Goal: Task Accomplishment & Management: Manage account settings

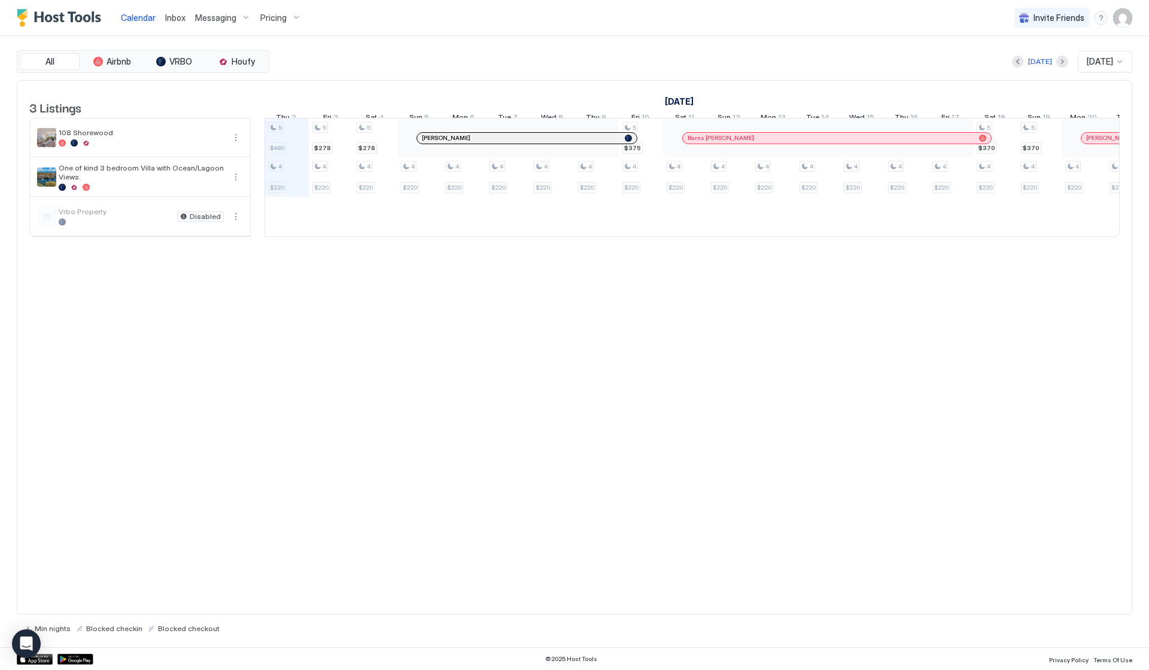
scroll to position [0, 665]
click at [287, 17] on div "Pricing" at bounding box center [281, 18] width 50 height 20
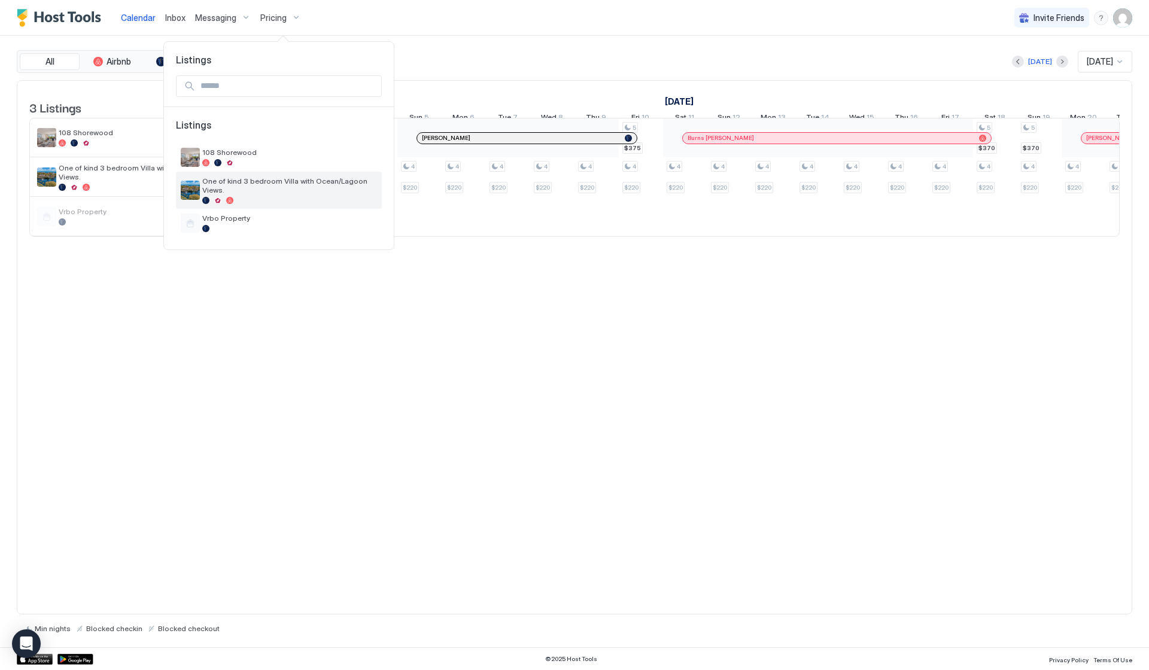
click at [290, 177] on span "One of kind 3 bedroom Villa with Ocean/Lagoon Views." at bounding box center [289, 186] width 175 height 18
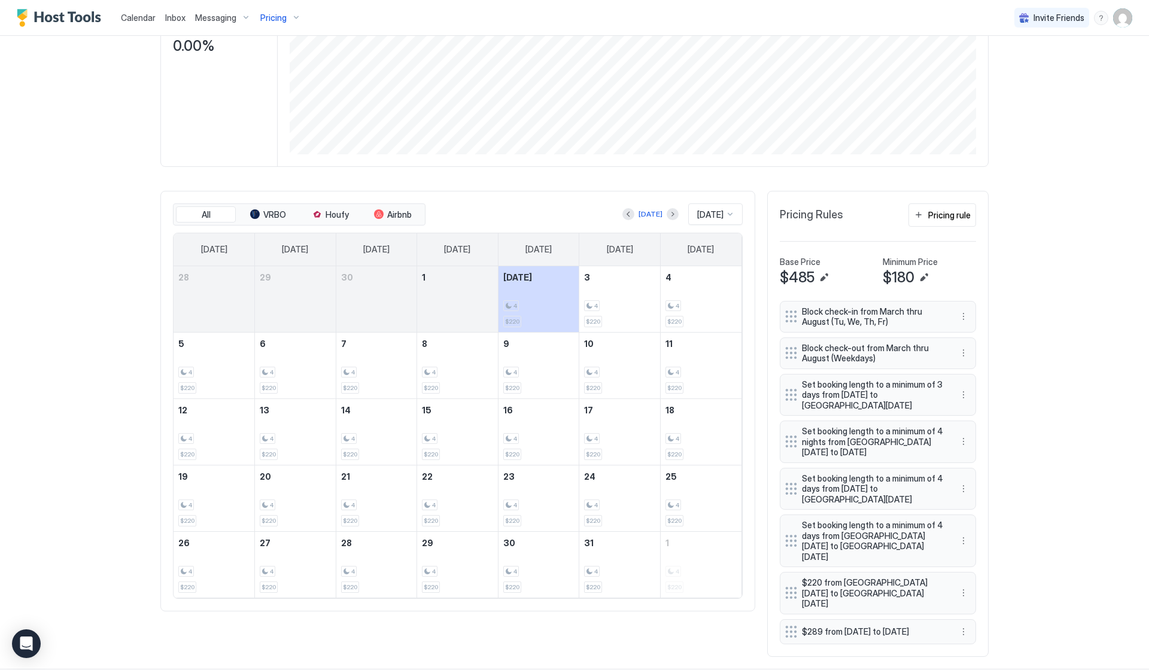
scroll to position [210, 0]
click at [958, 535] on button "More options" at bounding box center [963, 542] width 14 height 14
click at [974, 545] on div "Edit" at bounding box center [975, 548] width 26 height 9
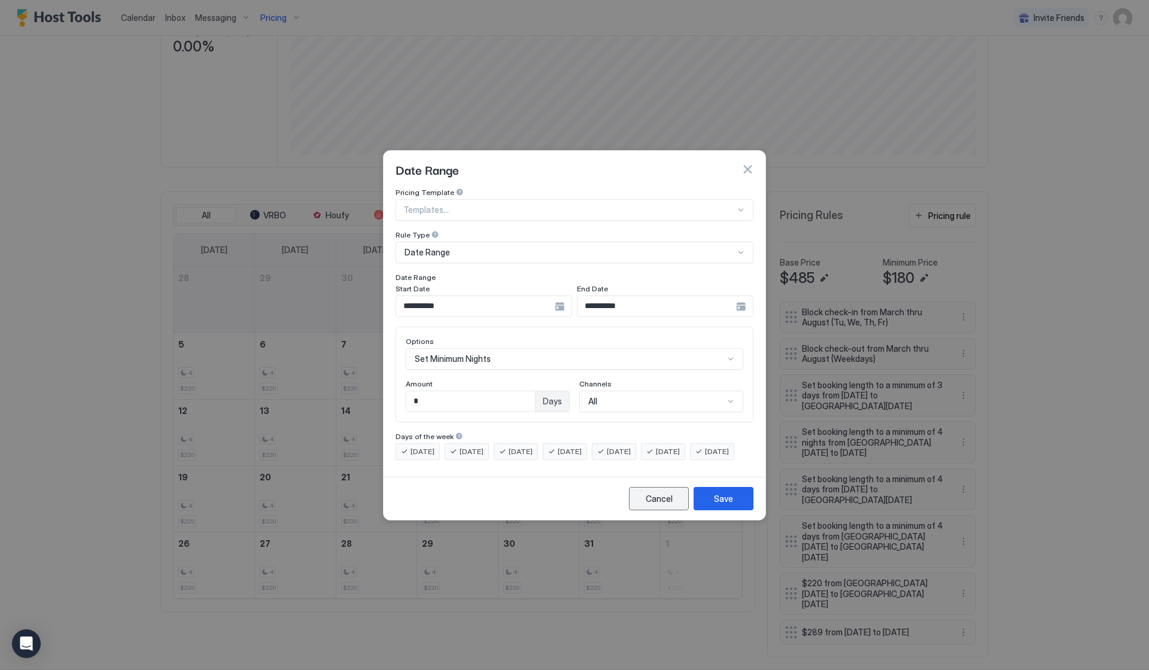
click at [652, 505] on div "Cancel" at bounding box center [659, 499] width 27 height 13
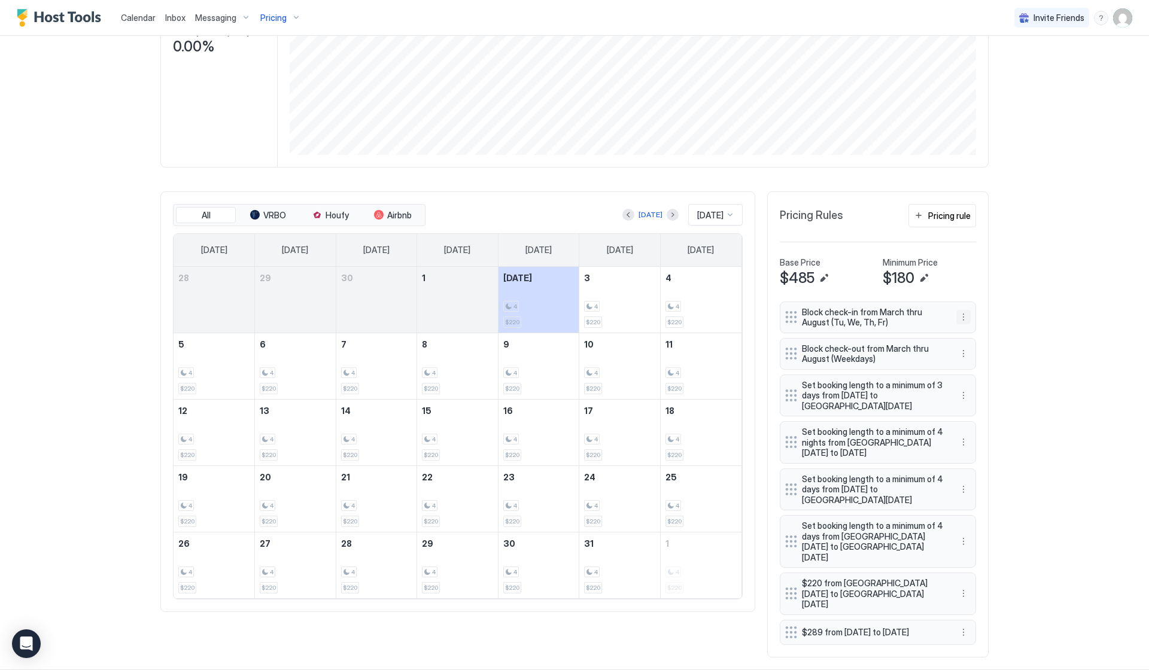
click at [961, 319] on button "More options" at bounding box center [963, 317] width 14 height 14
click at [982, 337] on span "Edit" at bounding box center [981, 333] width 13 height 9
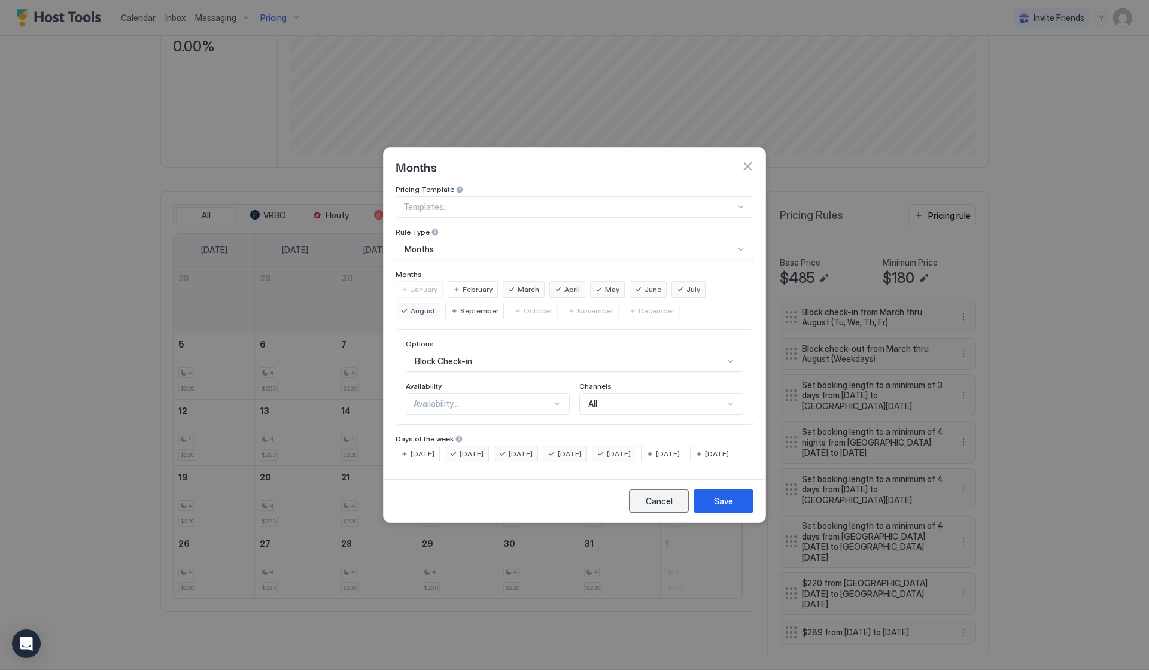
click at [671, 513] on button "Cancel" at bounding box center [659, 501] width 60 height 23
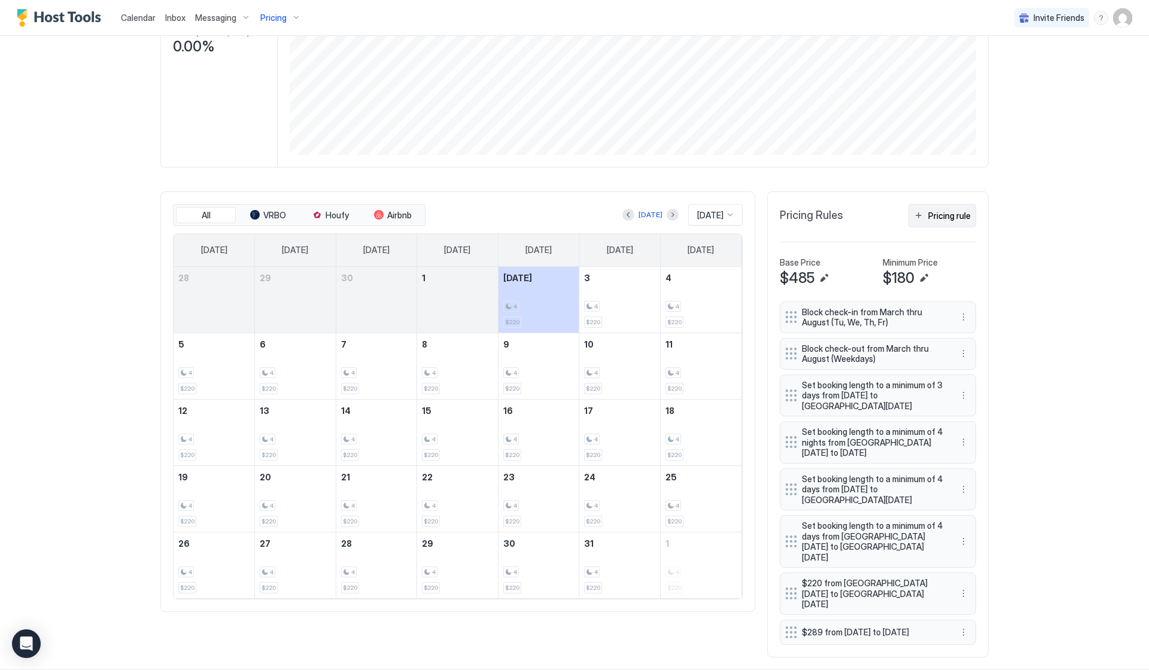
click at [938, 205] on button "Pricing rule" at bounding box center [943, 215] width 68 height 23
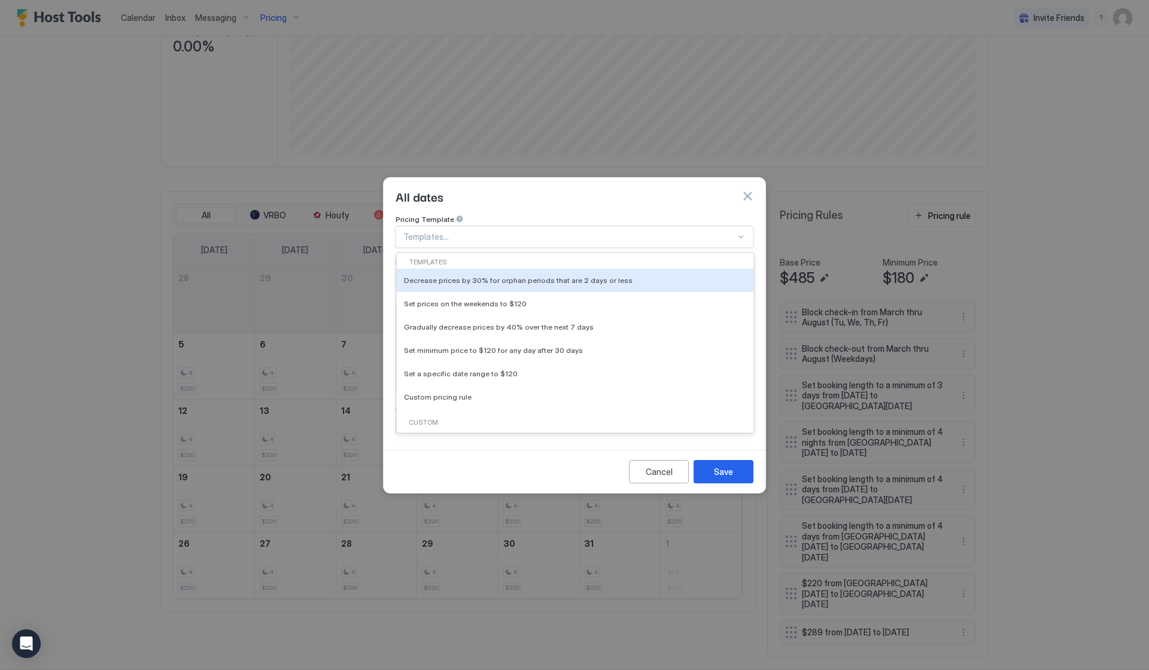
click at [527, 232] on div at bounding box center [569, 237] width 332 height 11
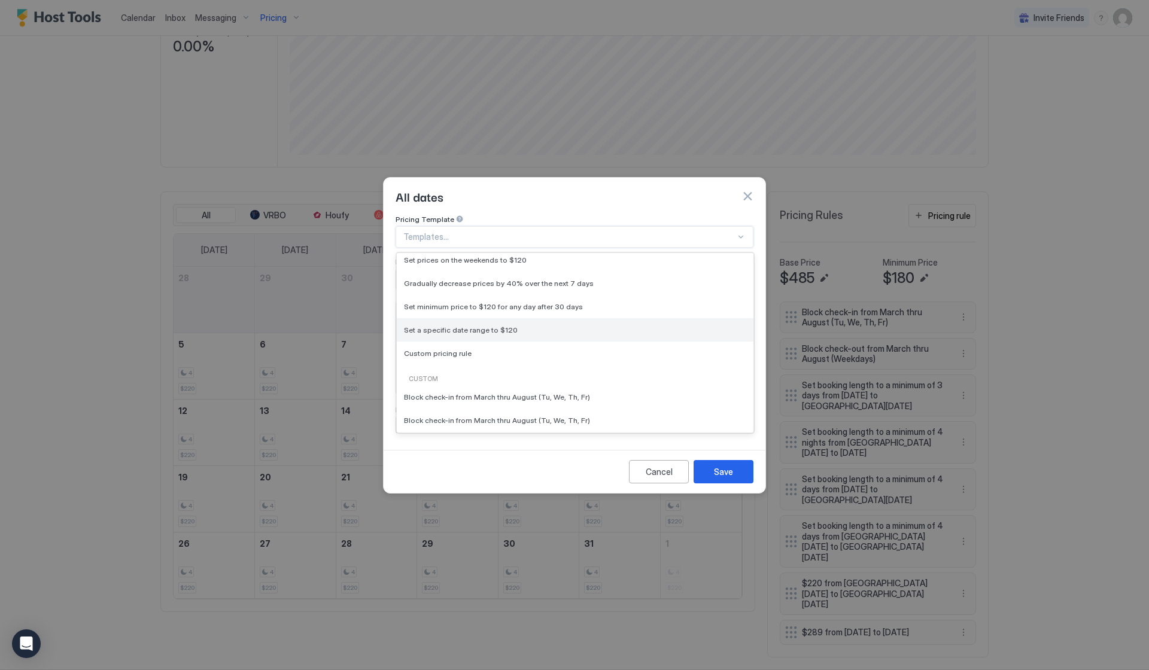
scroll to position [44, 0]
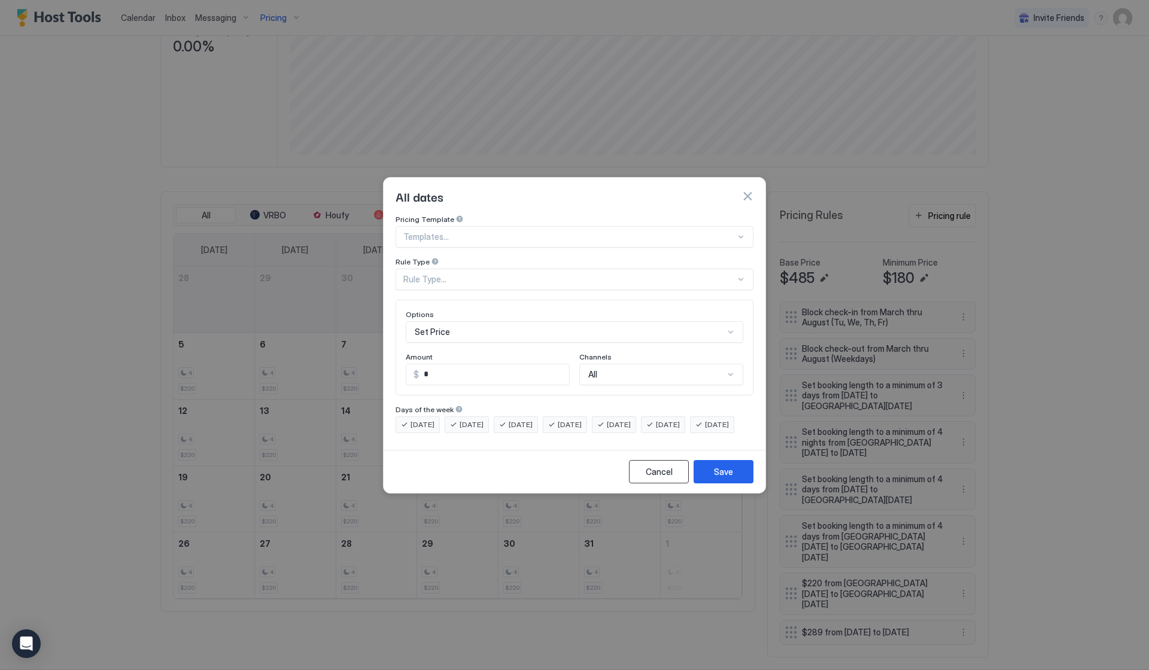
click at [651, 478] on div "Cancel" at bounding box center [659, 472] width 27 height 13
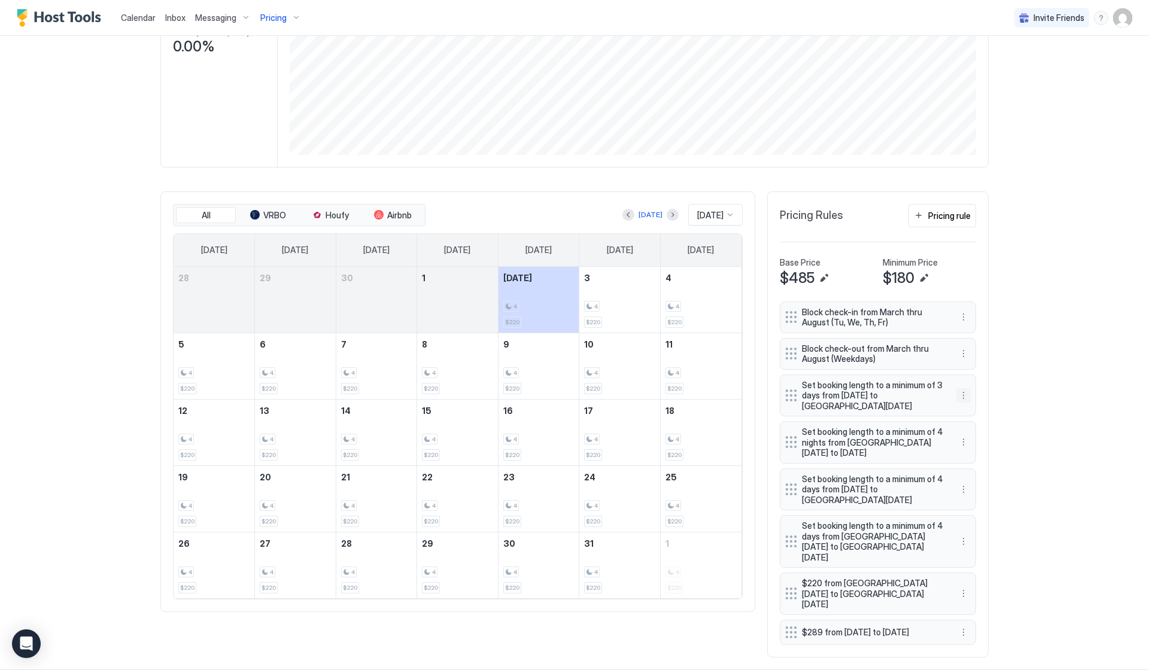
click at [964, 398] on button "More options" at bounding box center [963, 395] width 14 height 14
click at [974, 447] on div "Delete" at bounding box center [979, 448] width 35 height 9
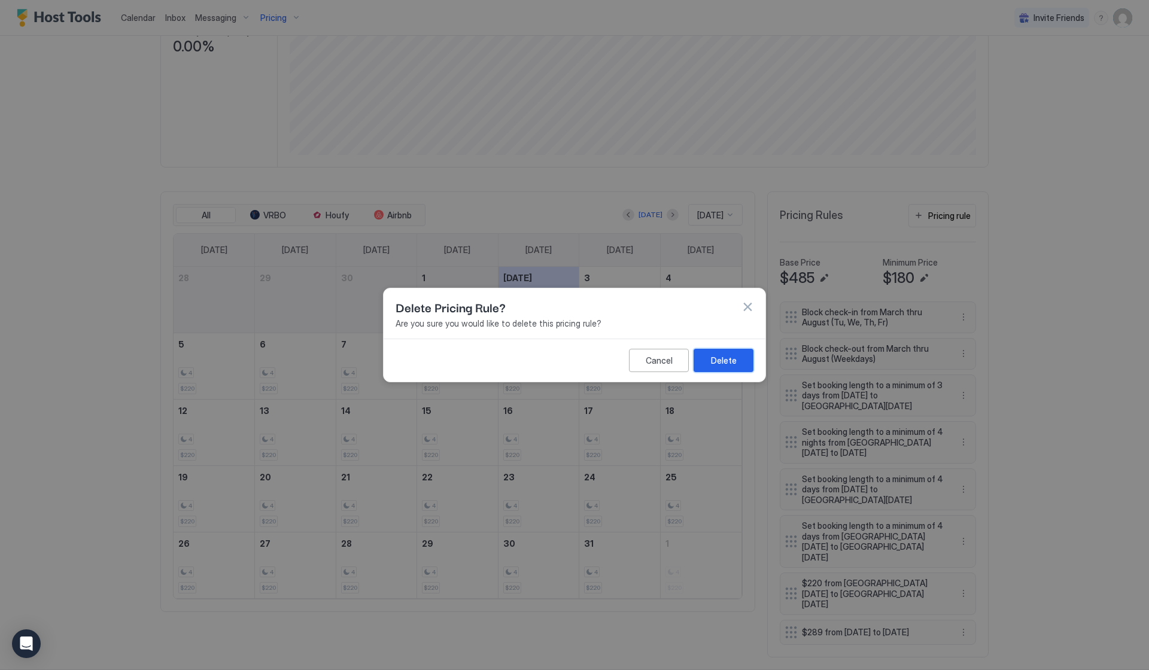
click at [725, 350] on button "Delete" at bounding box center [724, 360] width 60 height 23
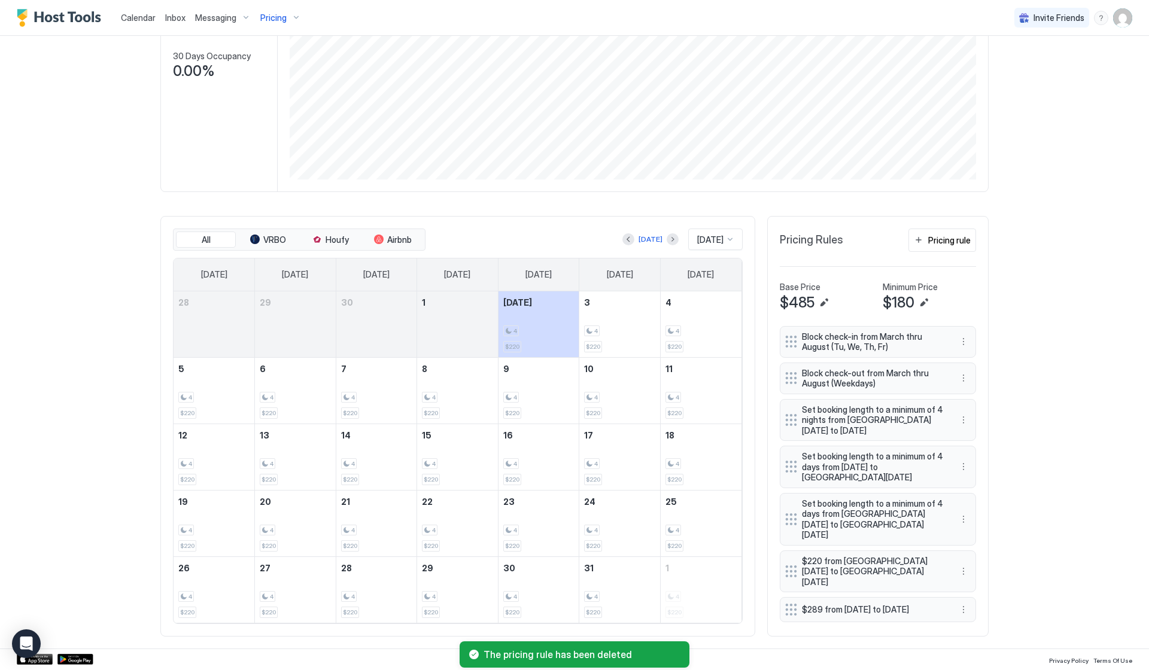
scroll to position [184, 0]
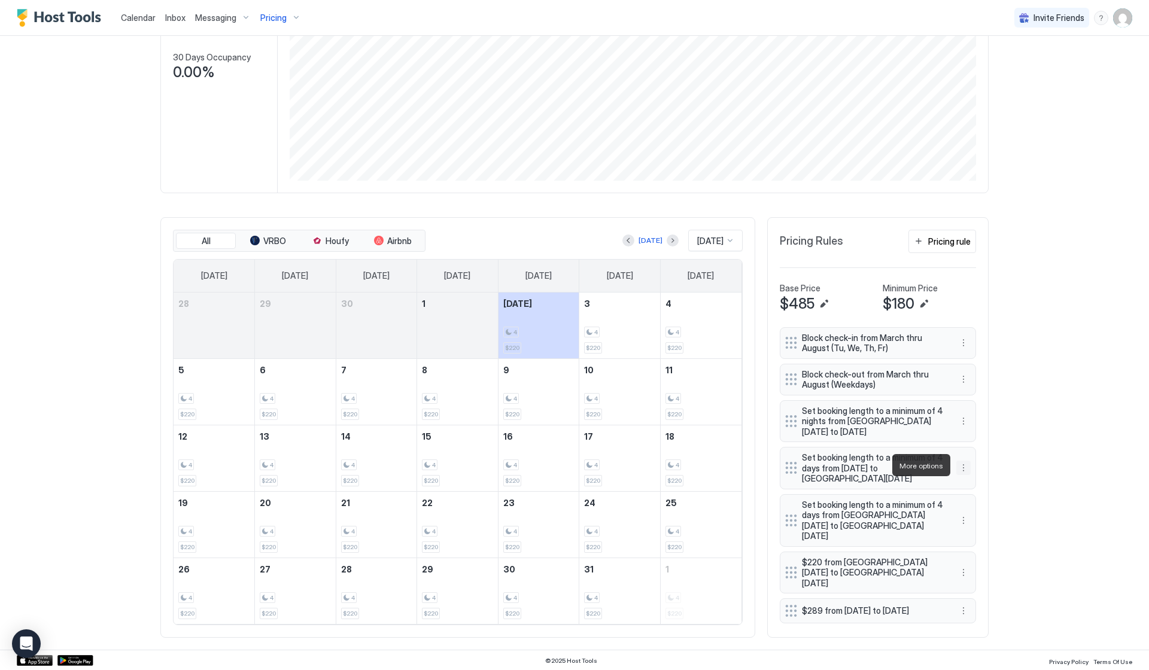
click at [962, 470] on button "More options" at bounding box center [963, 468] width 14 height 14
click at [979, 523] on span "Delete" at bounding box center [986, 520] width 22 height 9
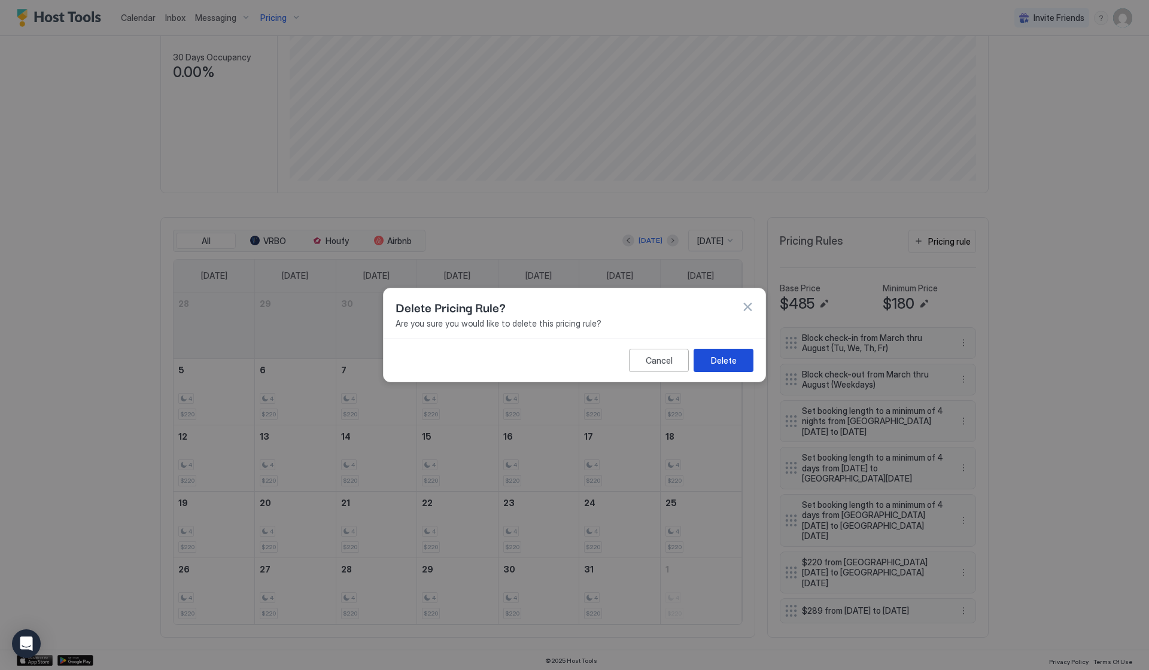
click at [716, 360] on div "Delete" at bounding box center [724, 360] width 26 height 13
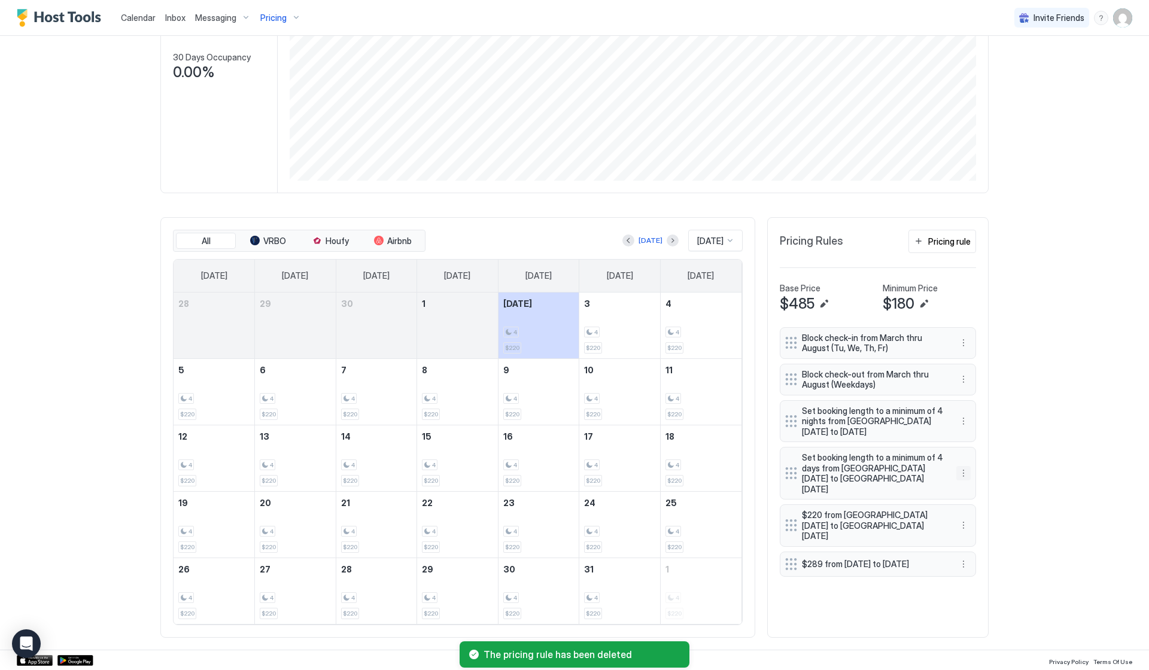
click at [963, 467] on button "More options" at bounding box center [963, 473] width 14 height 14
click at [985, 524] on span "Delete" at bounding box center [986, 520] width 22 height 9
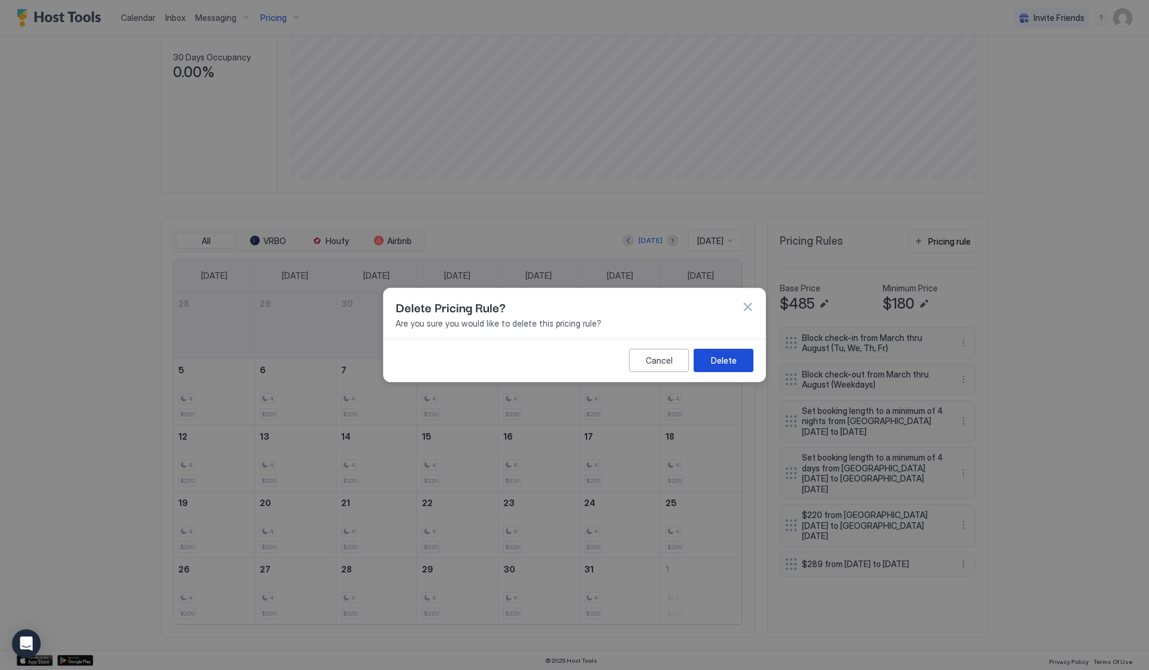
click at [715, 366] on div "Delete" at bounding box center [724, 360] width 26 height 13
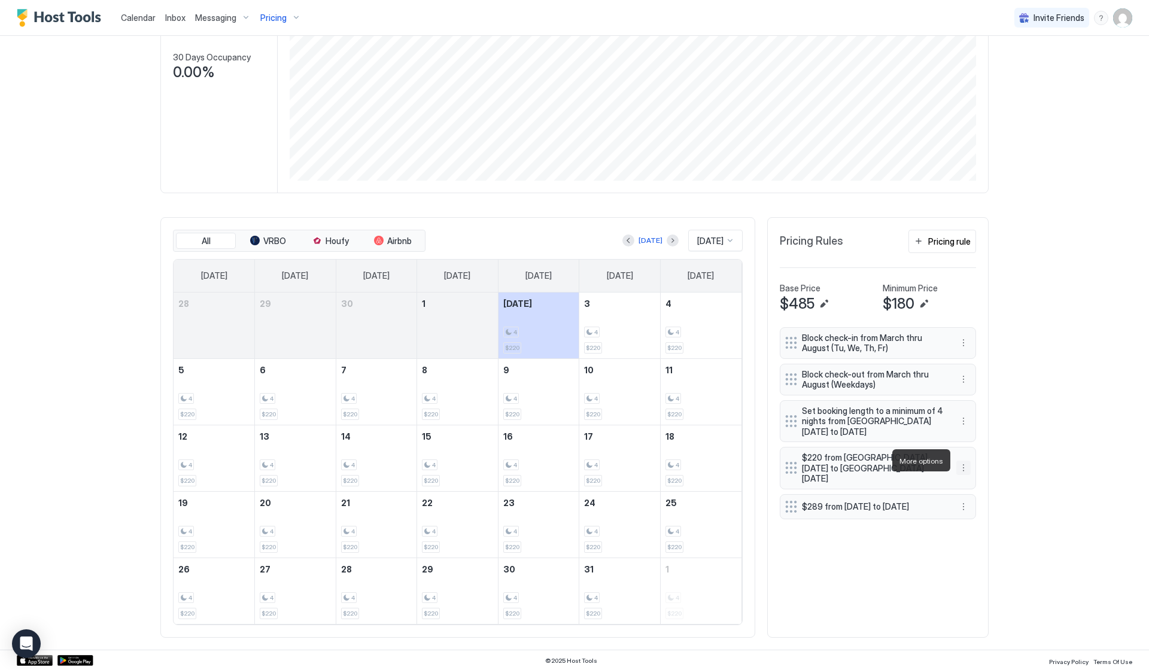
click at [962, 461] on button "More options" at bounding box center [963, 468] width 14 height 14
click at [872, 578] on div at bounding box center [574, 335] width 1149 height 670
click at [600, 472] on div "4 $220" at bounding box center [619, 458] width 71 height 56
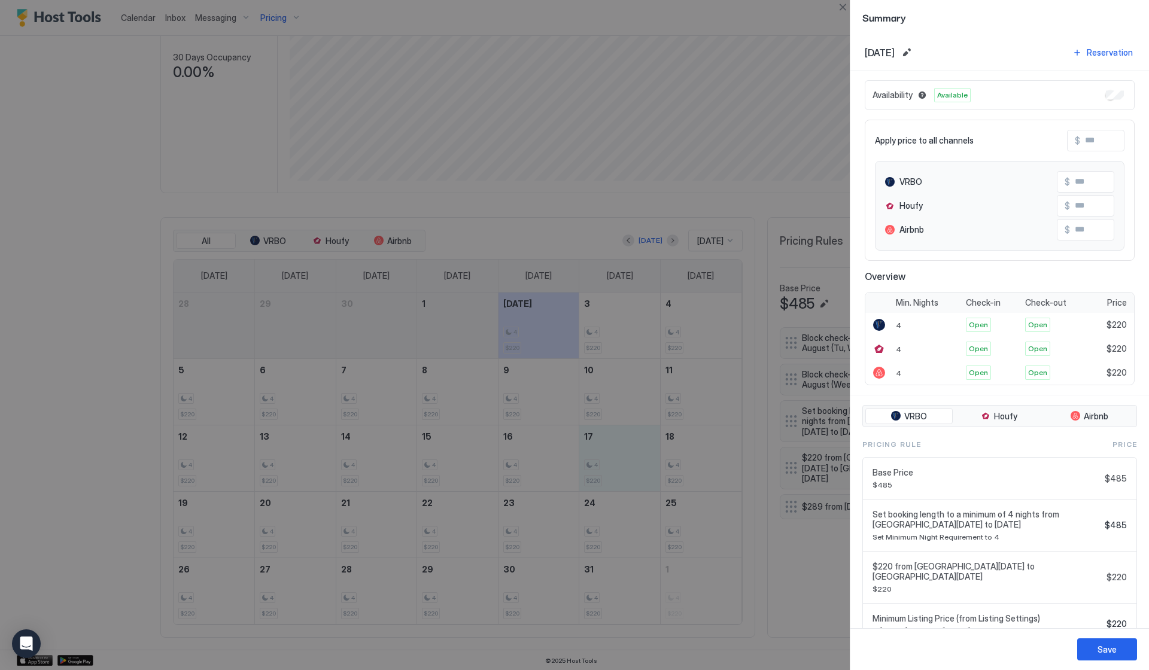
click at [557, 215] on div at bounding box center [574, 335] width 1149 height 670
click at [838, 5] on button "Close" at bounding box center [843, 7] width 14 height 14
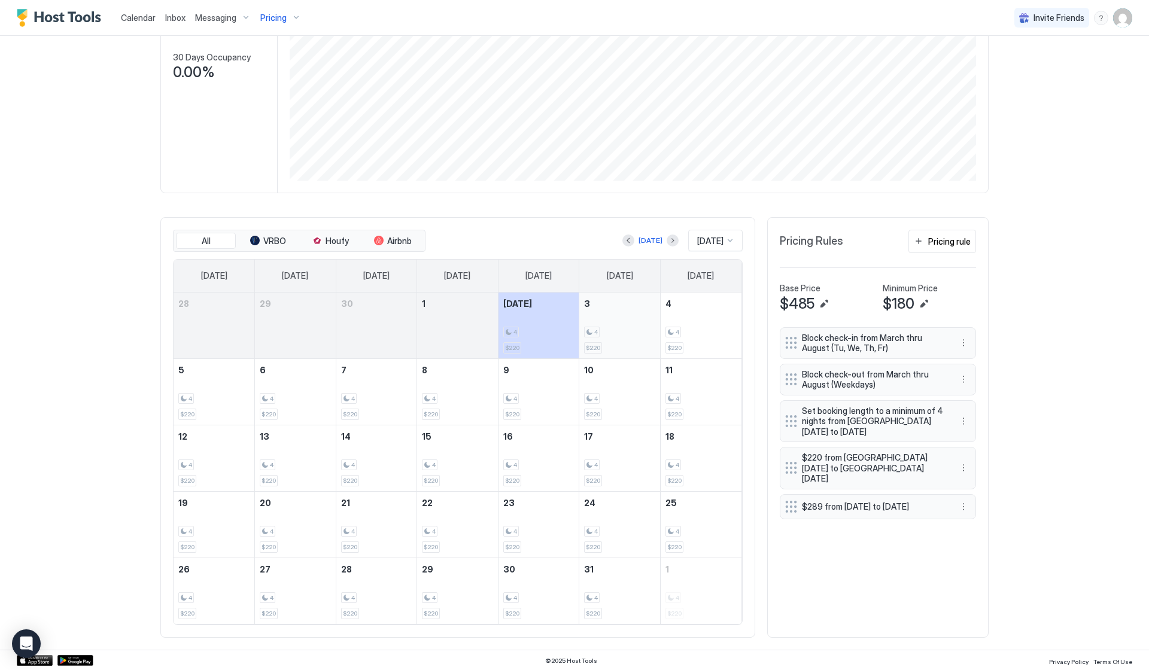
click at [615, 338] on div "4 $220" at bounding box center [619, 325] width 71 height 56
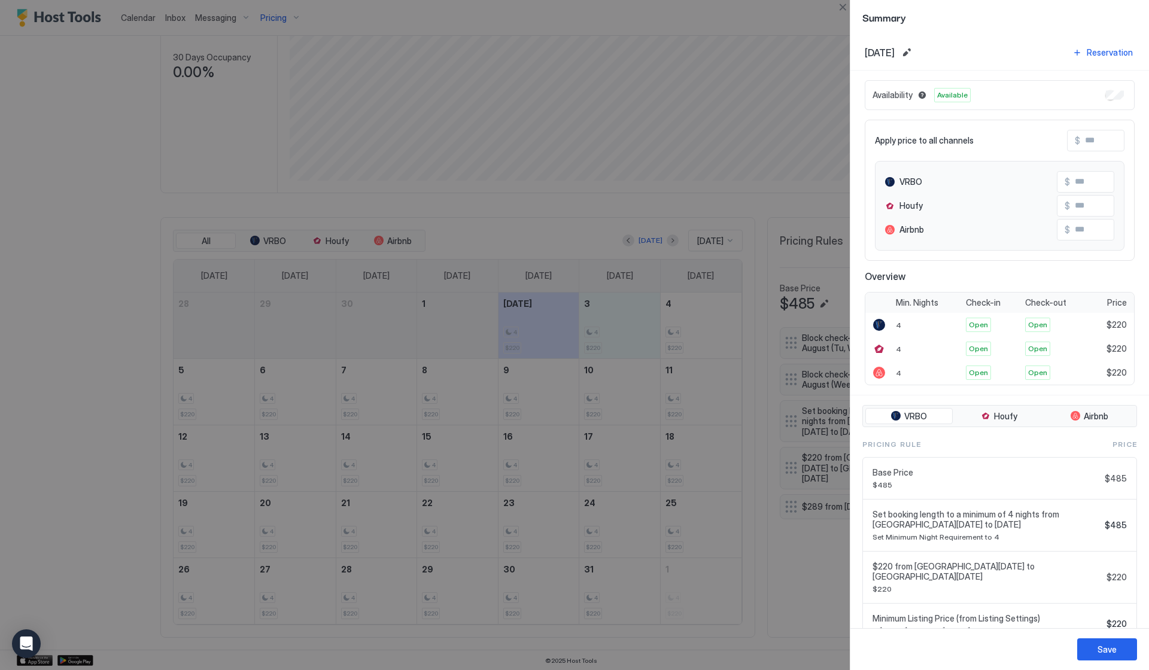
click at [623, 340] on div at bounding box center [574, 335] width 1149 height 670
click at [844, 10] on button "Close" at bounding box center [843, 7] width 14 height 14
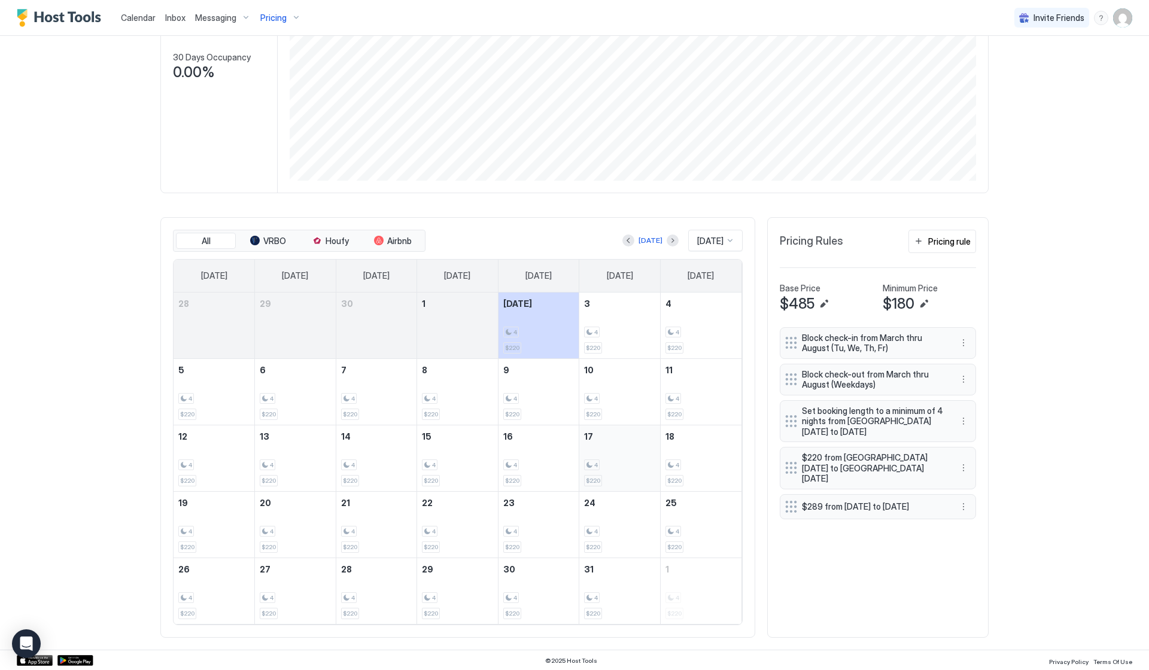
click at [627, 460] on div "4" at bounding box center [619, 465] width 71 height 11
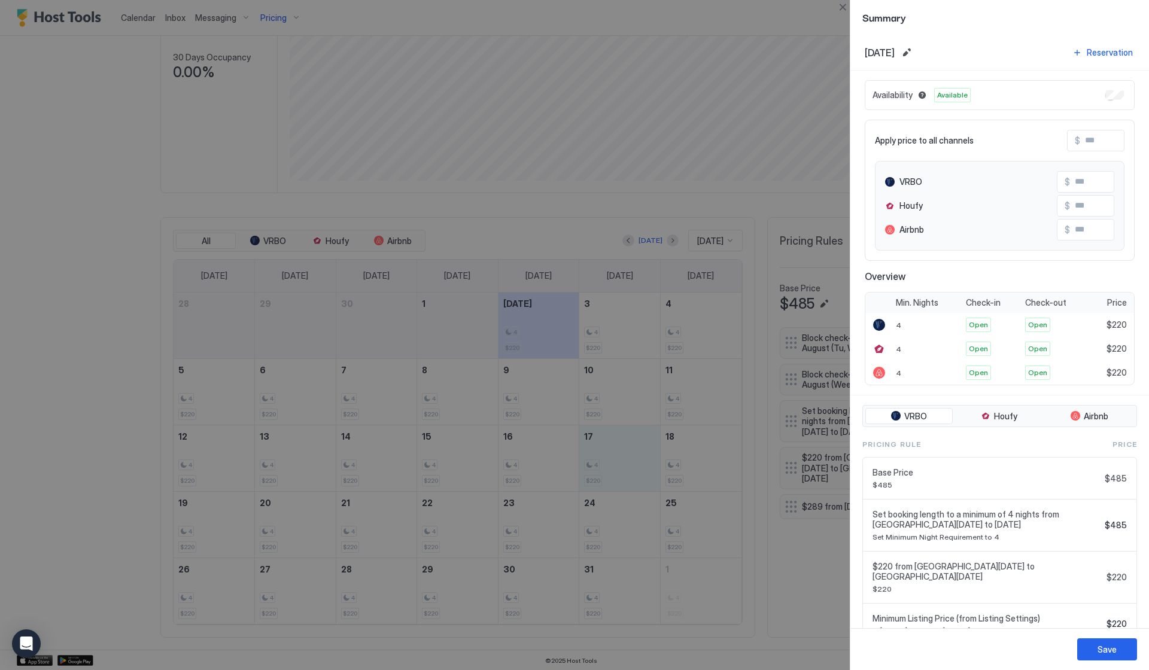
click at [806, 584] on div at bounding box center [574, 335] width 1149 height 670
click at [840, 5] on button "Close" at bounding box center [843, 7] width 14 height 14
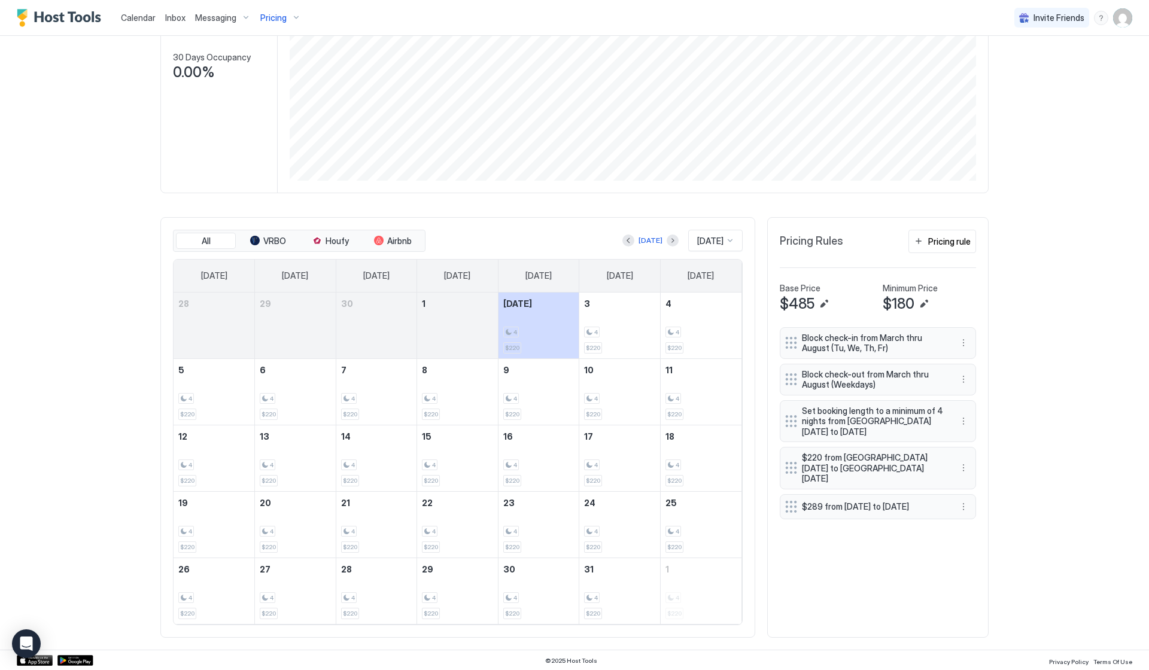
click at [388, 1] on div "Calendar Inbox Messaging Pricing Invite Friends MK" at bounding box center [574, 18] width 1149 height 36
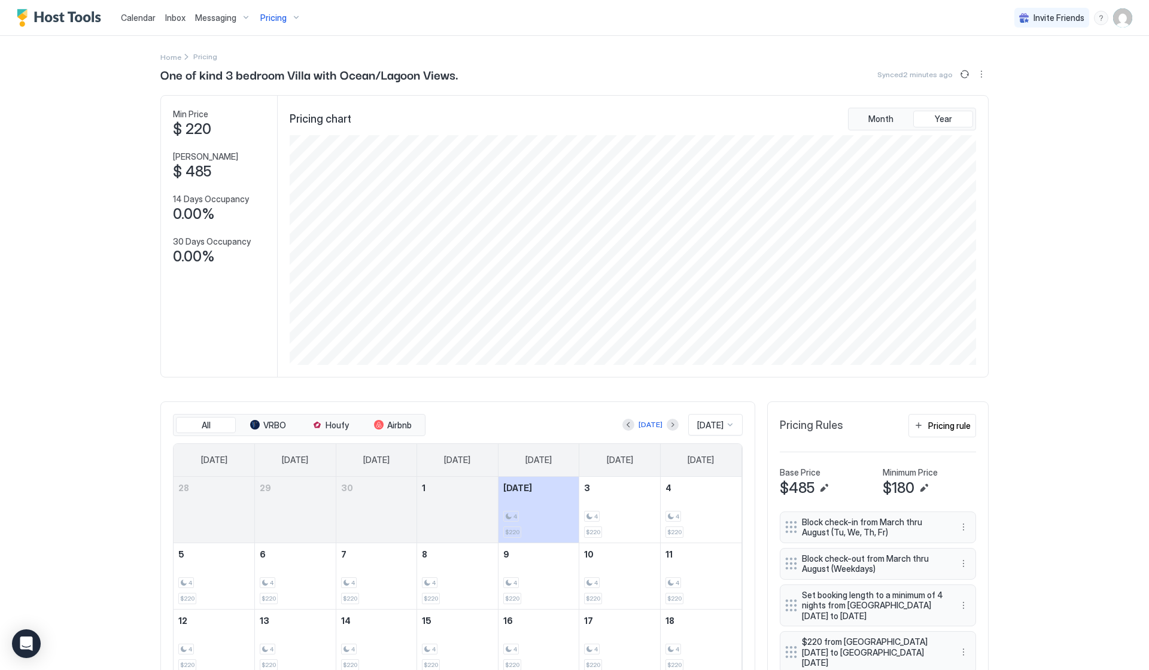
scroll to position [0, 0]
click at [1123, 23] on img "User profile" at bounding box center [1122, 17] width 19 height 19
click at [1010, 65] on span "Settings" at bounding box center [1015, 67] width 32 height 11
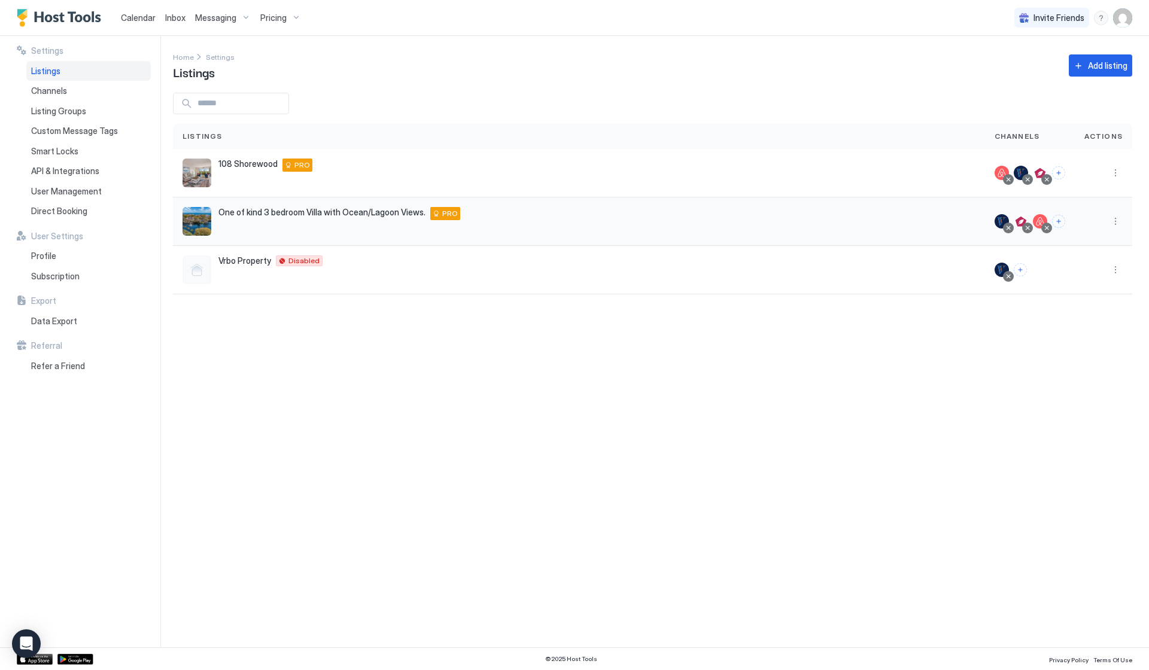
click at [190, 224] on img "listing image" at bounding box center [197, 221] width 29 height 29
click at [379, 206] on div "One of kind 3 bedroom Villa with Ocean/Lagoon Views. [STREET_ADDRESS] PRO" at bounding box center [579, 222] width 812 height 48
click at [1118, 226] on button "More options" at bounding box center [1116, 221] width 14 height 14
click at [1092, 275] on span "Listing Settings" at bounding box center [1088, 276] width 53 height 9
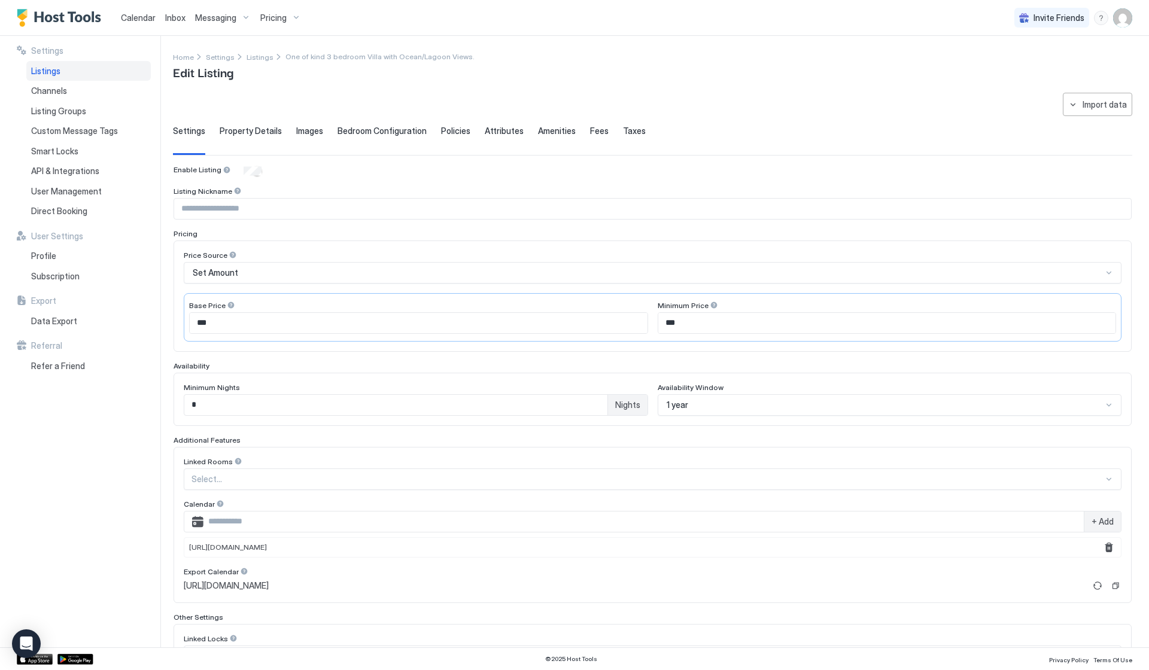
click at [251, 135] on span "Property Details" at bounding box center [251, 131] width 62 height 11
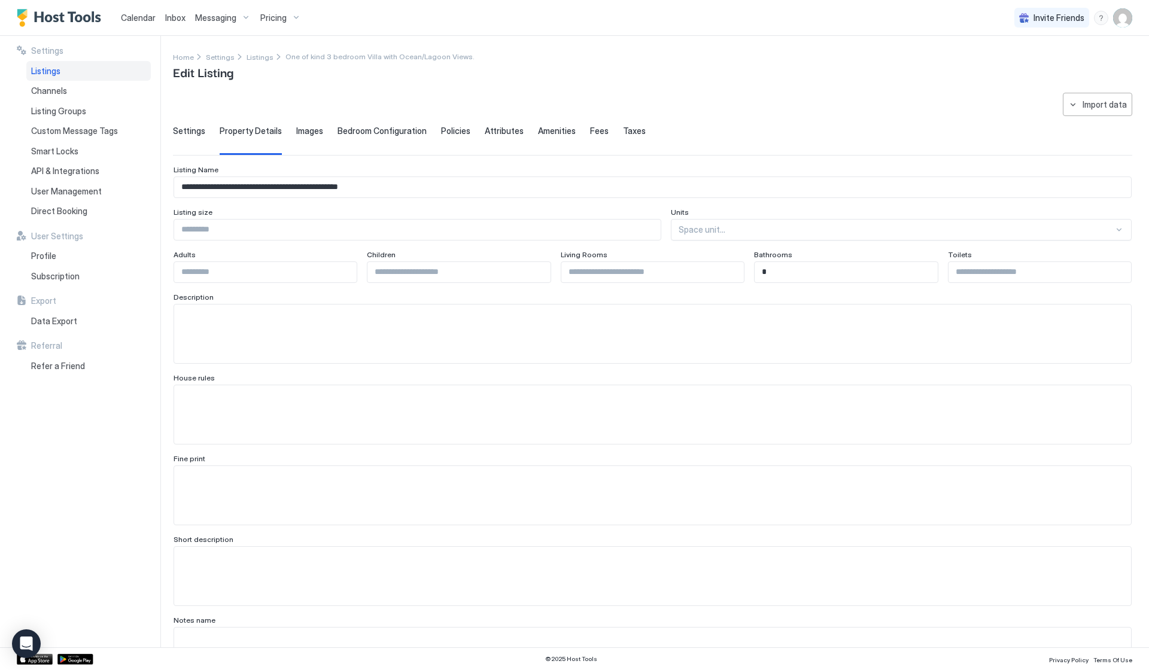
click at [318, 137] on div "Images" at bounding box center [309, 140] width 27 height 29
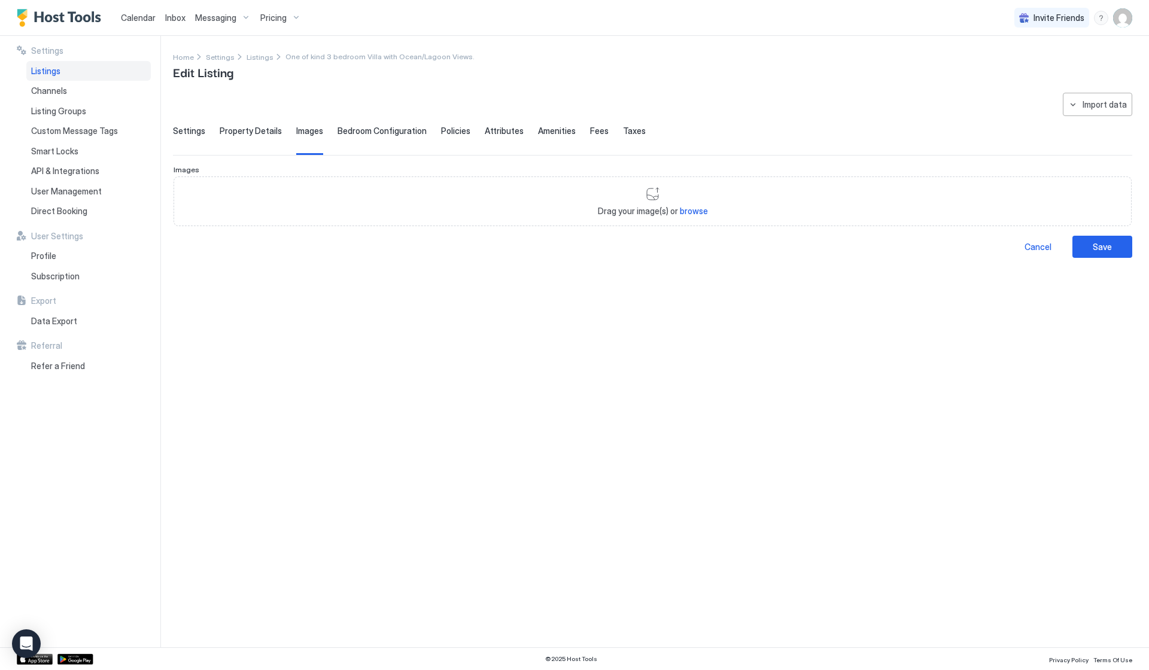
click at [377, 137] on div "Bedroom Configuration" at bounding box center [382, 140] width 89 height 29
click at [463, 130] on span "Policies" at bounding box center [455, 131] width 29 height 11
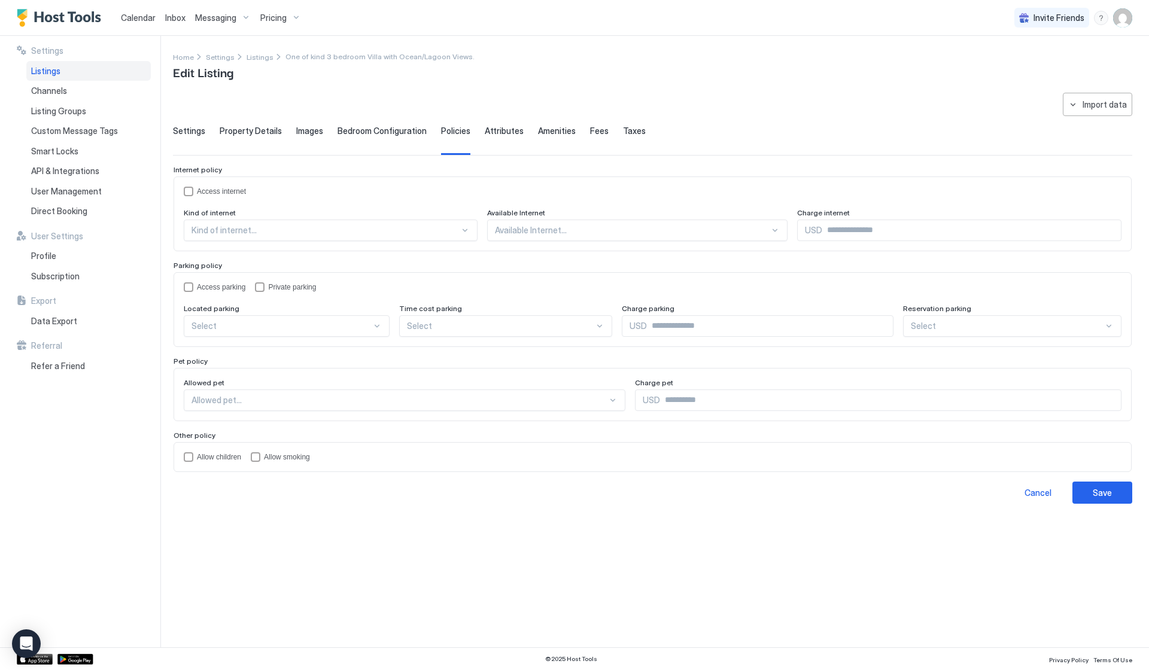
click at [499, 131] on span "Attributes" at bounding box center [504, 131] width 39 height 11
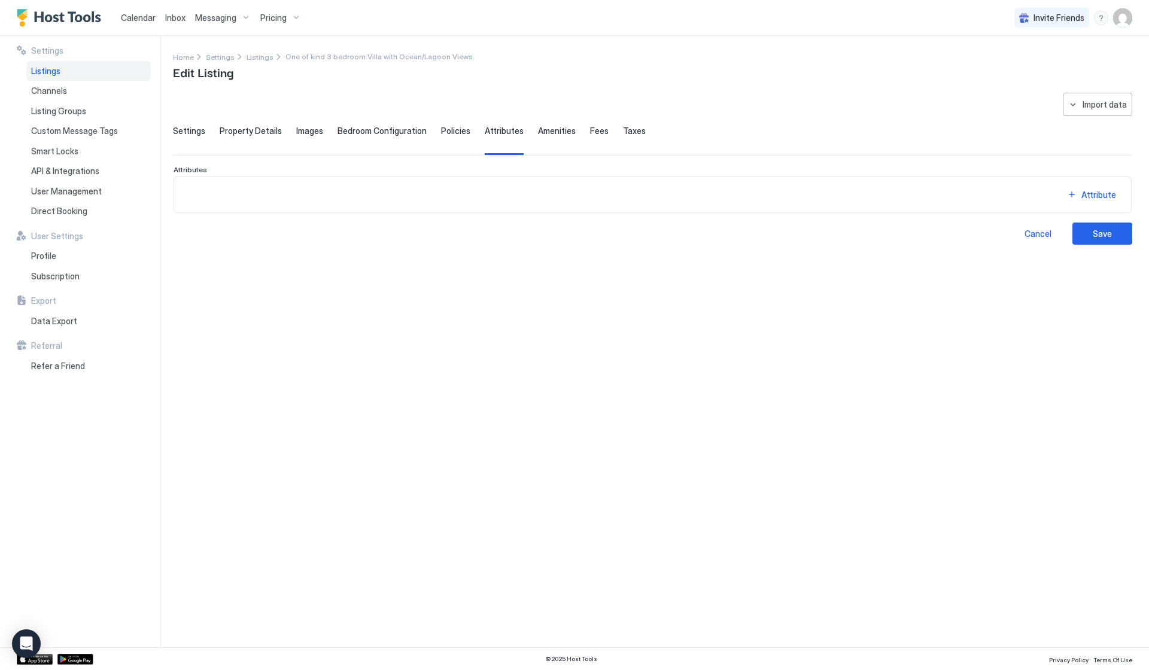
click at [547, 131] on span "Amenities" at bounding box center [557, 131] width 38 height 11
click at [608, 132] on div "Settings Property Details Images Bedroom Configuration Policies Attributes Amen…" at bounding box center [652, 140] width 959 height 29
click at [590, 133] on span "Fees" at bounding box center [599, 131] width 19 height 11
click at [623, 133] on span "Taxes" at bounding box center [634, 131] width 23 height 11
click at [192, 120] on div "**********" at bounding box center [652, 169] width 959 height 152
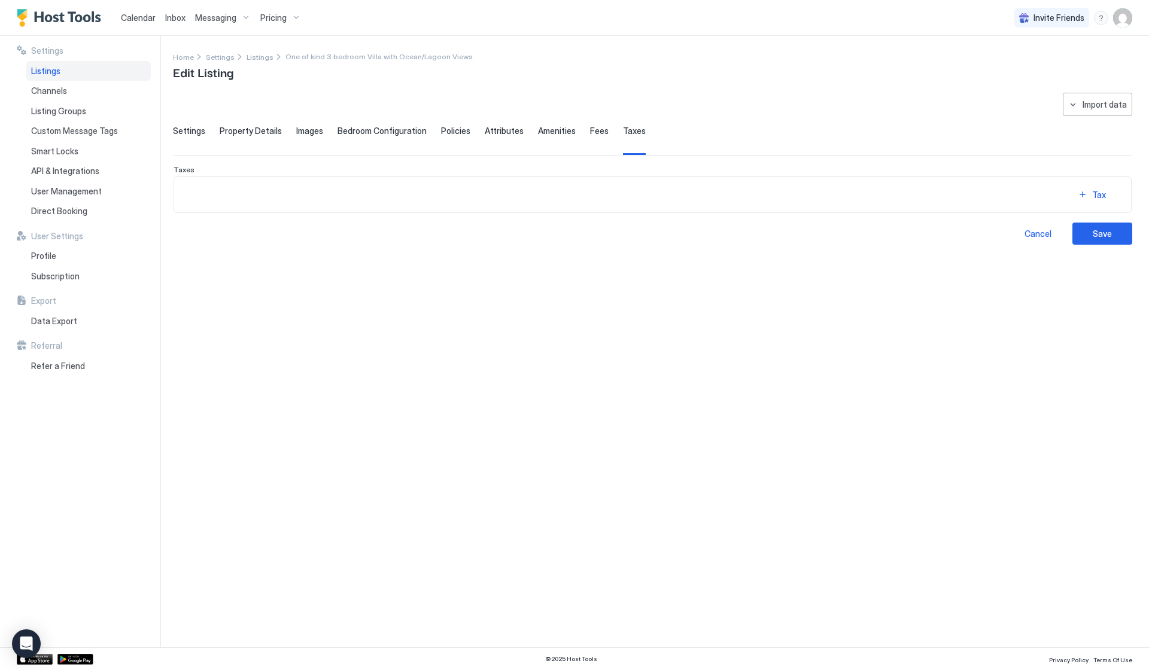
click at [190, 129] on span "Settings" at bounding box center [189, 131] width 32 height 11
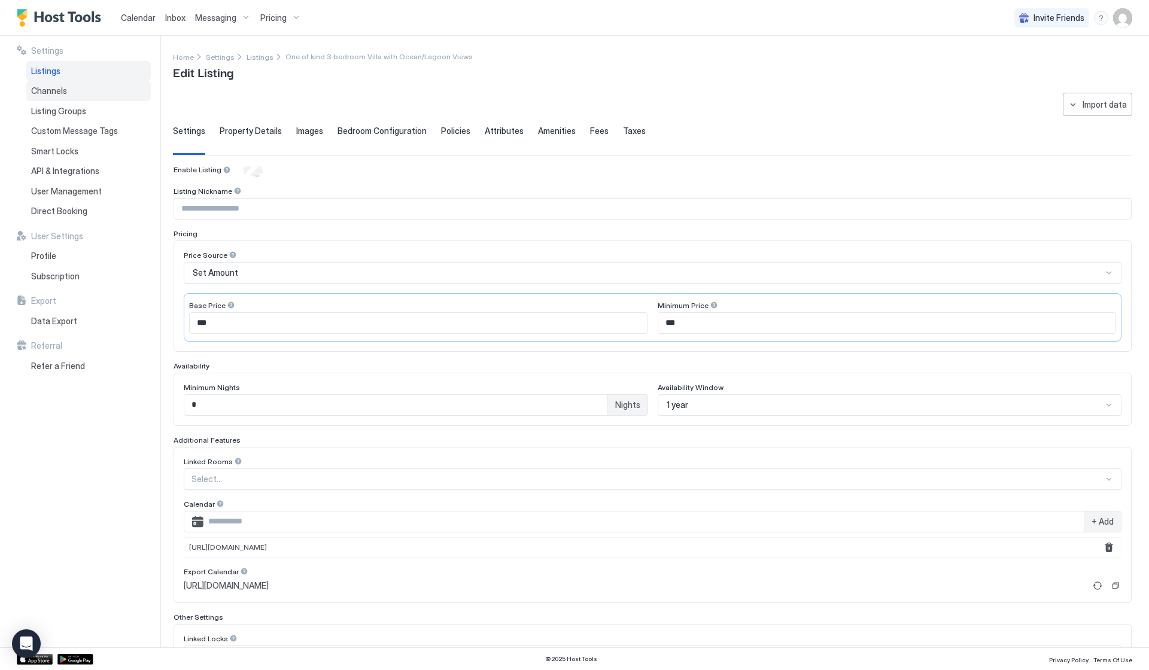
click at [63, 89] on span "Channels" at bounding box center [49, 91] width 36 height 11
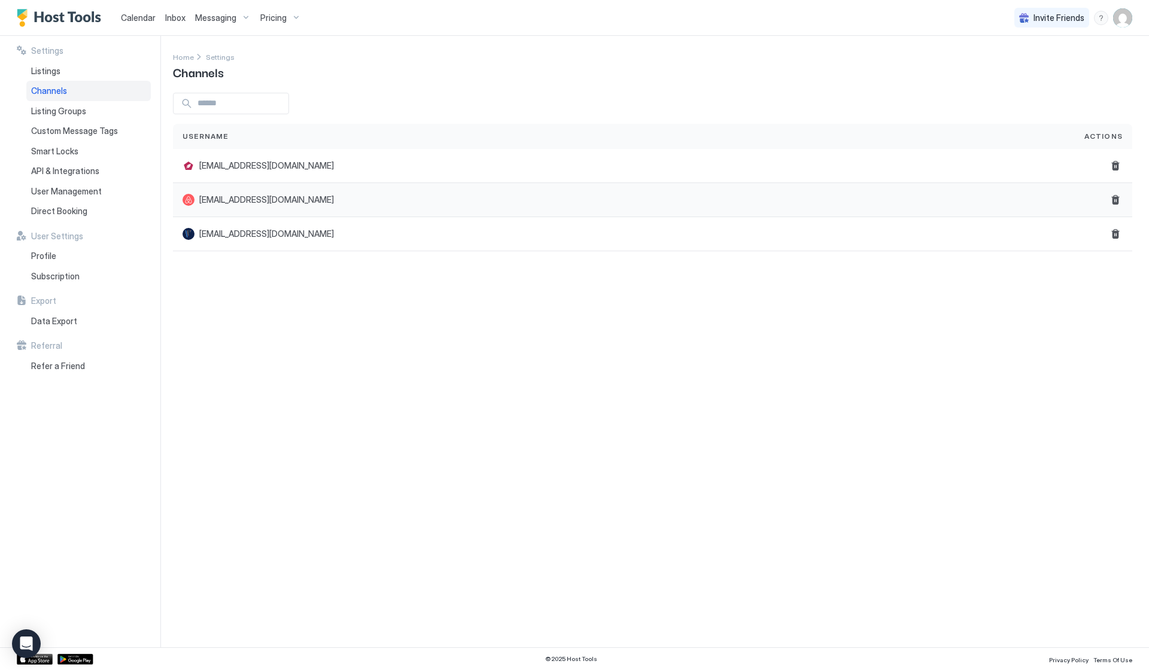
click at [245, 200] on span "[EMAIL_ADDRESS][DOMAIN_NAME]" at bounding box center [266, 200] width 135 height 11
click at [502, 294] on div "Settings Home Settings Channels Username Actions [EMAIL_ADDRESS][DOMAIN_NAME] […" at bounding box center [661, 342] width 976 height 612
click at [50, 93] on span "Channels" at bounding box center [49, 91] width 36 height 11
click at [58, 72] on span "Listings" at bounding box center [45, 71] width 29 height 11
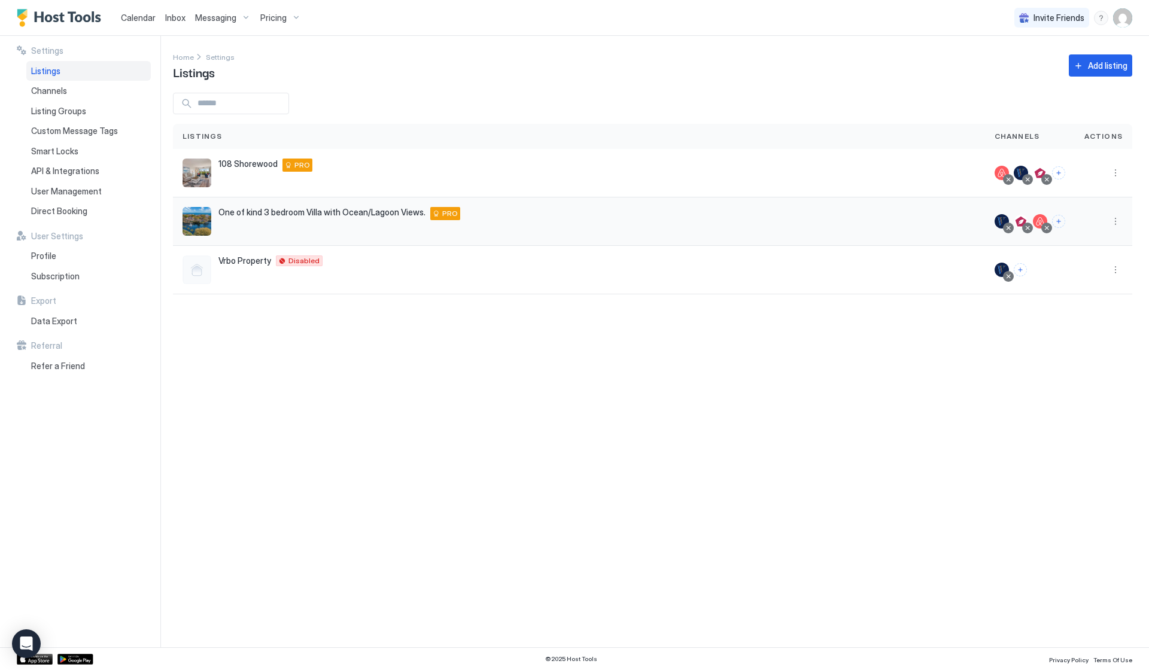
click at [321, 206] on div "One of kind 3 bedroom Villa with Ocean/Lagoon Views. [STREET_ADDRESS] PRO" at bounding box center [579, 222] width 812 height 48
click at [290, 21] on div "Pricing" at bounding box center [281, 18] width 50 height 20
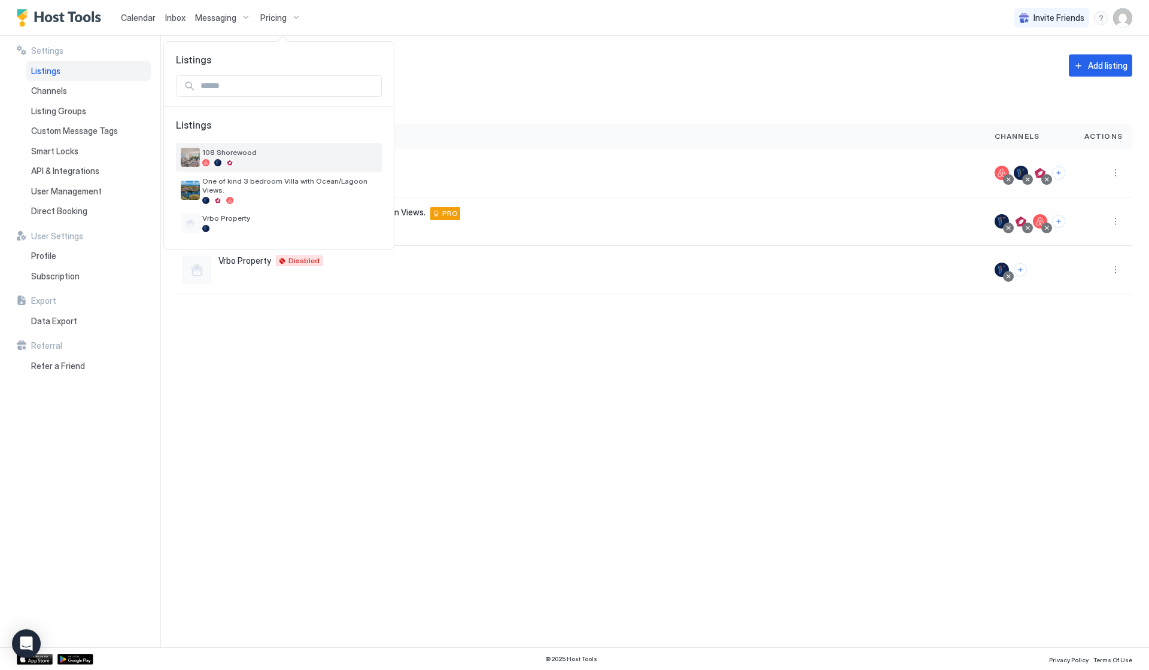
click at [240, 162] on div at bounding box center [289, 162] width 175 height 7
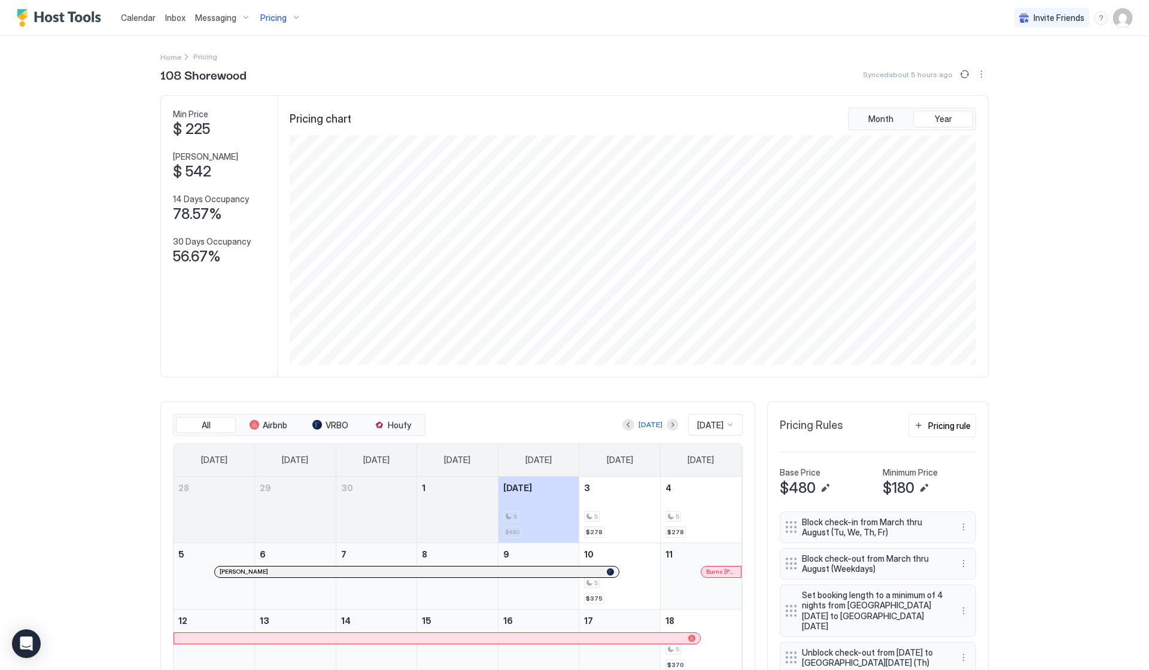
click at [289, 20] on div "Pricing" at bounding box center [281, 18] width 50 height 20
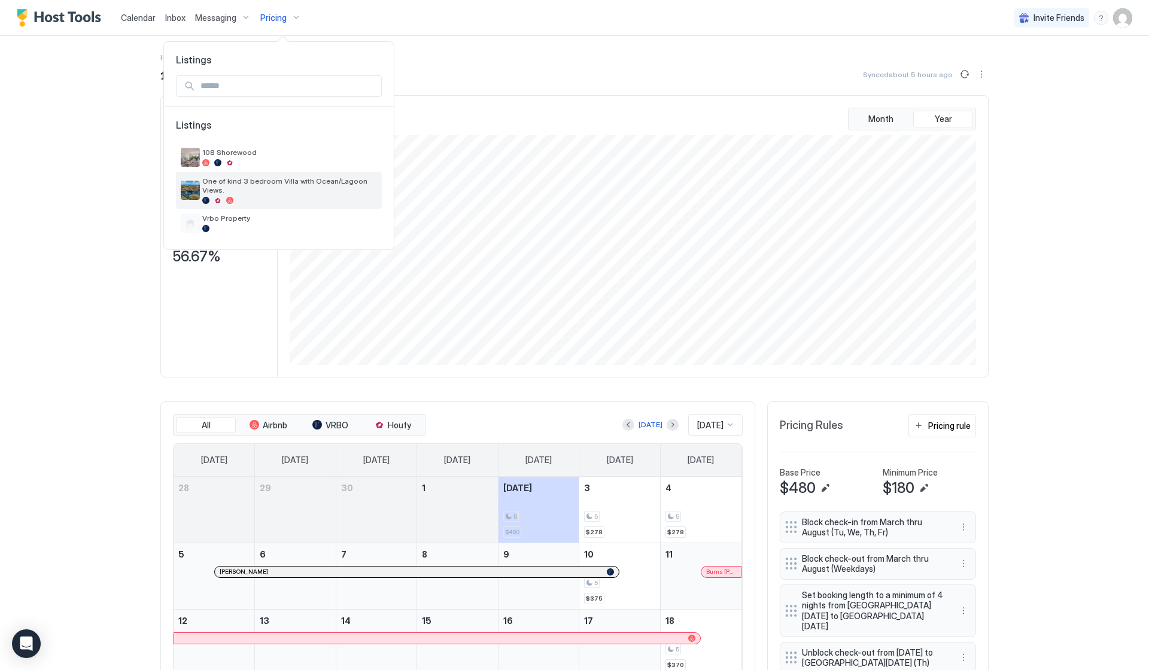
click at [247, 187] on span "One of kind 3 bedroom Villa with Ocean/Lagoon Views." at bounding box center [289, 186] width 175 height 18
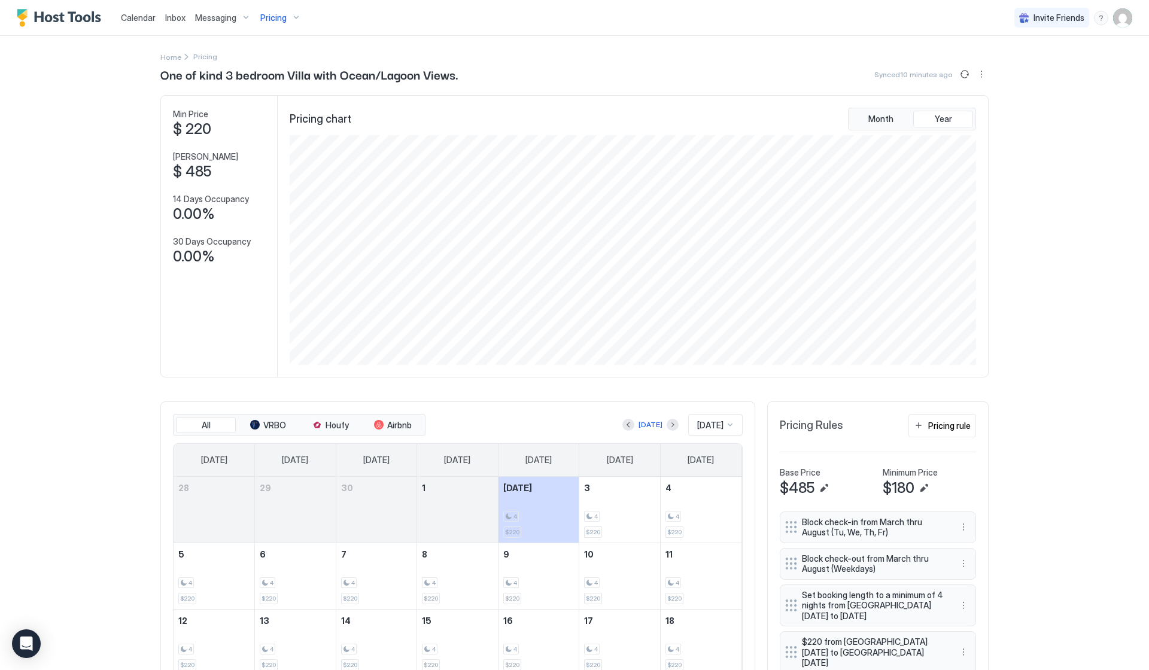
click at [1119, 27] on img "User profile" at bounding box center [1122, 17] width 19 height 19
click at [1027, 64] on span "Settings" at bounding box center [1015, 67] width 32 height 11
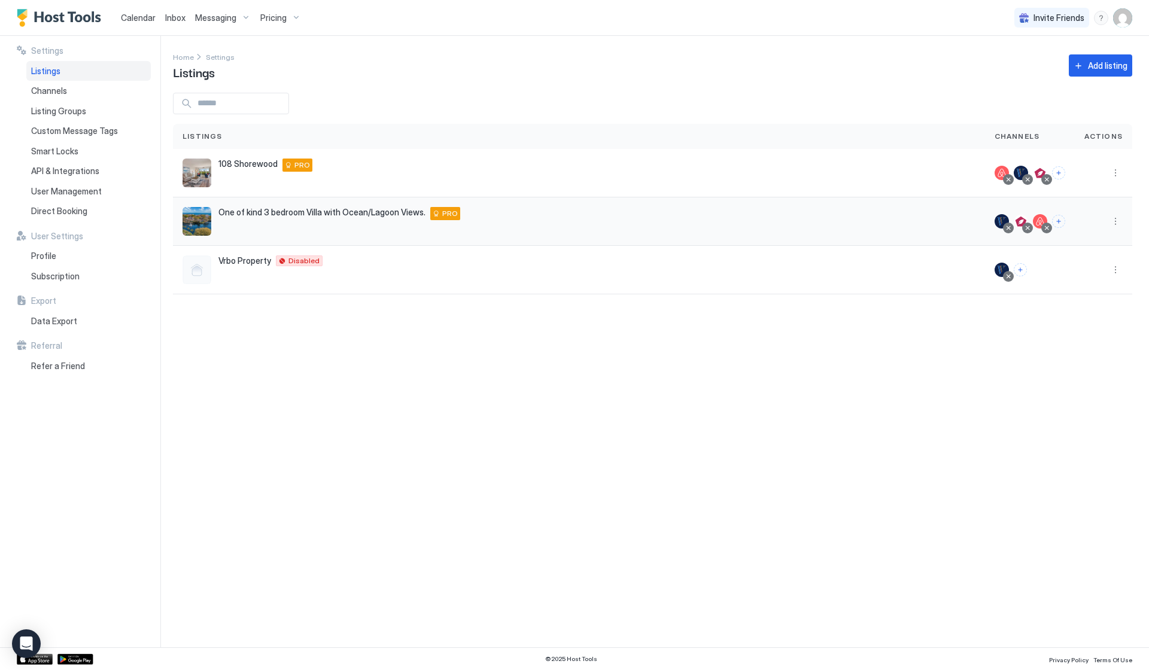
click at [312, 217] on span "One of kind 3 bedroom Villa with Ocean/Lagoon Views." at bounding box center [321, 212] width 207 height 11
click at [74, 89] on div "Channels" at bounding box center [88, 91] width 124 height 20
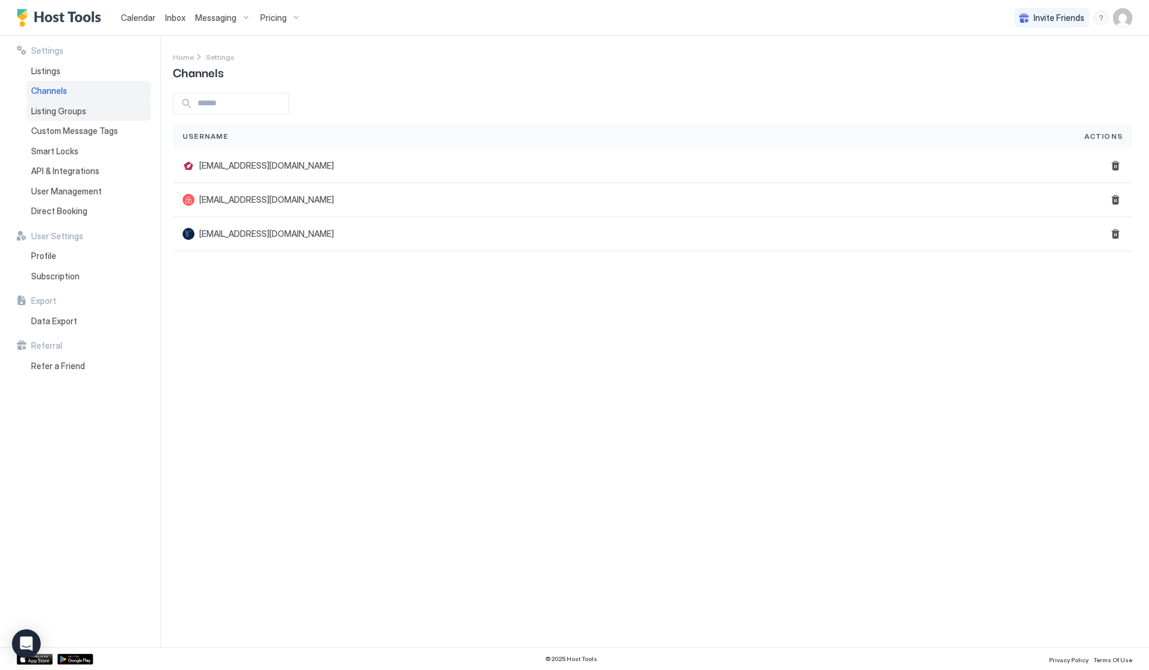
click at [66, 113] on span "Listing Groups" at bounding box center [58, 111] width 55 height 11
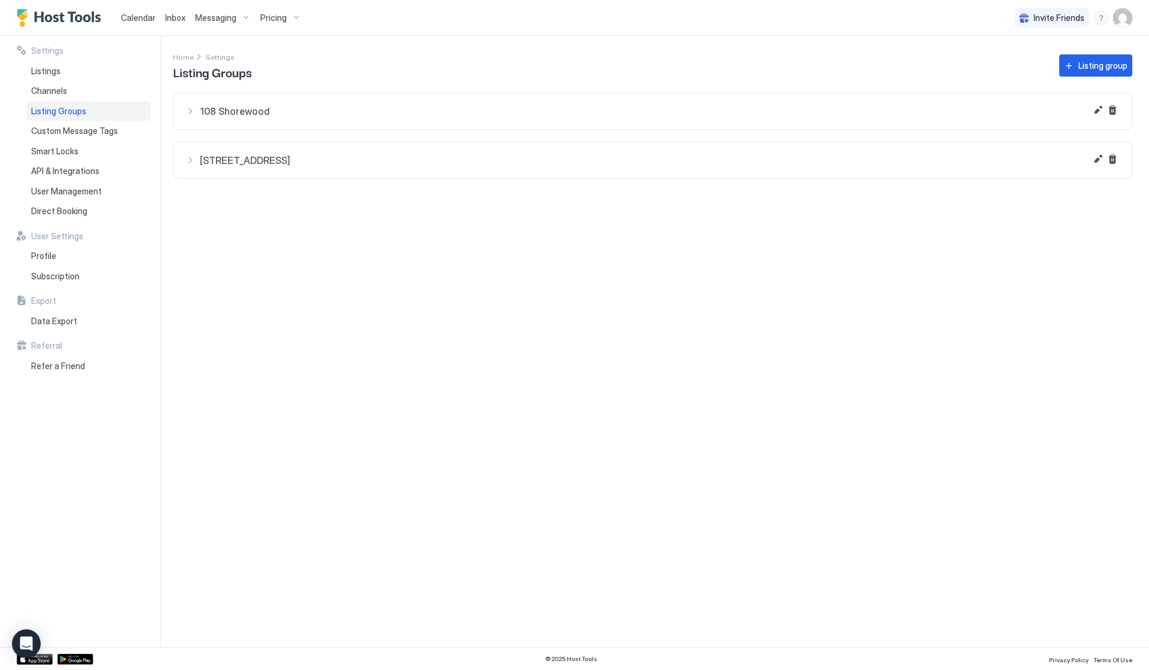
click at [188, 160] on div "[STREET_ADDRESS]" at bounding box center [653, 160] width 934 height 12
click at [275, 195] on span "One of kind 3 bedroom Villa with Ocean/Lagoon Views." at bounding box center [671, 194] width 878 height 11
click at [42, 75] on div "Listings" at bounding box center [88, 71] width 124 height 20
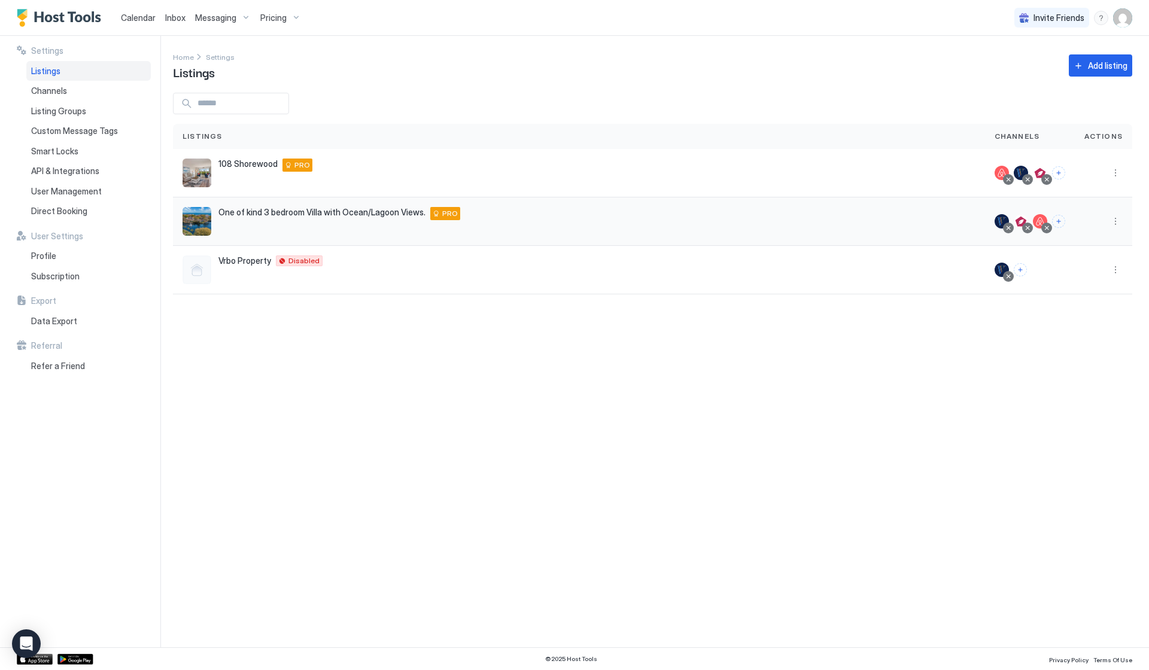
click at [214, 227] on div "One of kind 3 bedroom Villa with Ocean/Lagoon Views. [STREET_ADDRESS] PRO" at bounding box center [579, 221] width 793 height 29
click at [316, 214] on span "One of kind 3 bedroom Villa with Ocean/Lagoon Views." at bounding box center [321, 212] width 207 height 11
click at [1118, 222] on button "More options" at bounding box center [1116, 221] width 14 height 14
click at [1079, 321] on div "Airbnb Settings" at bounding box center [1085, 315] width 82 height 19
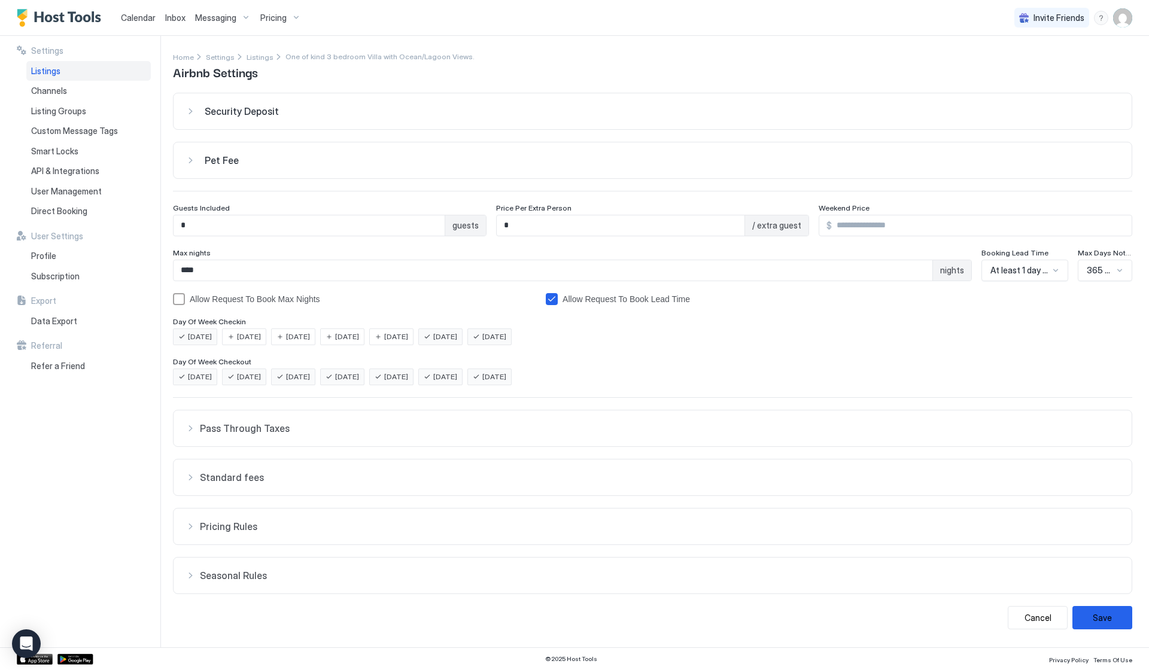
click at [51, 70] on span "Listings" at bounding box center [45, 71] width 29 height 11
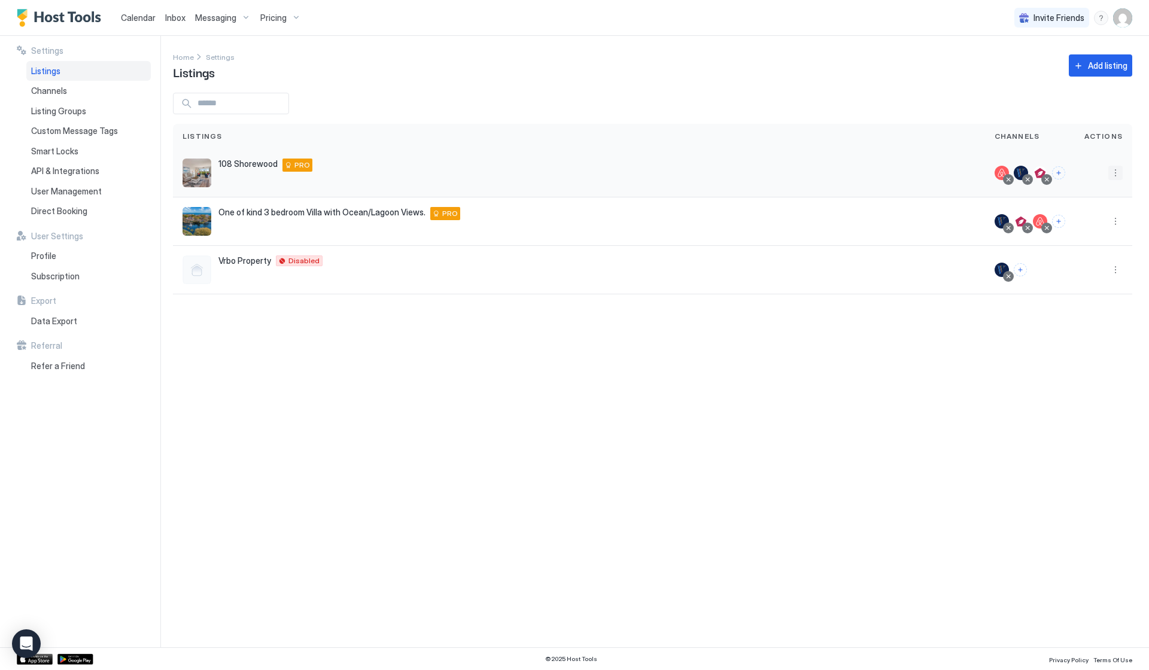
click at [1116, 171] on button "More options" at bounding box center [1116, 173] width 14 height 14
click at [1084, 264] on span "Airbnb Settings" at bounding box center [1087, 266] width 53 height 9
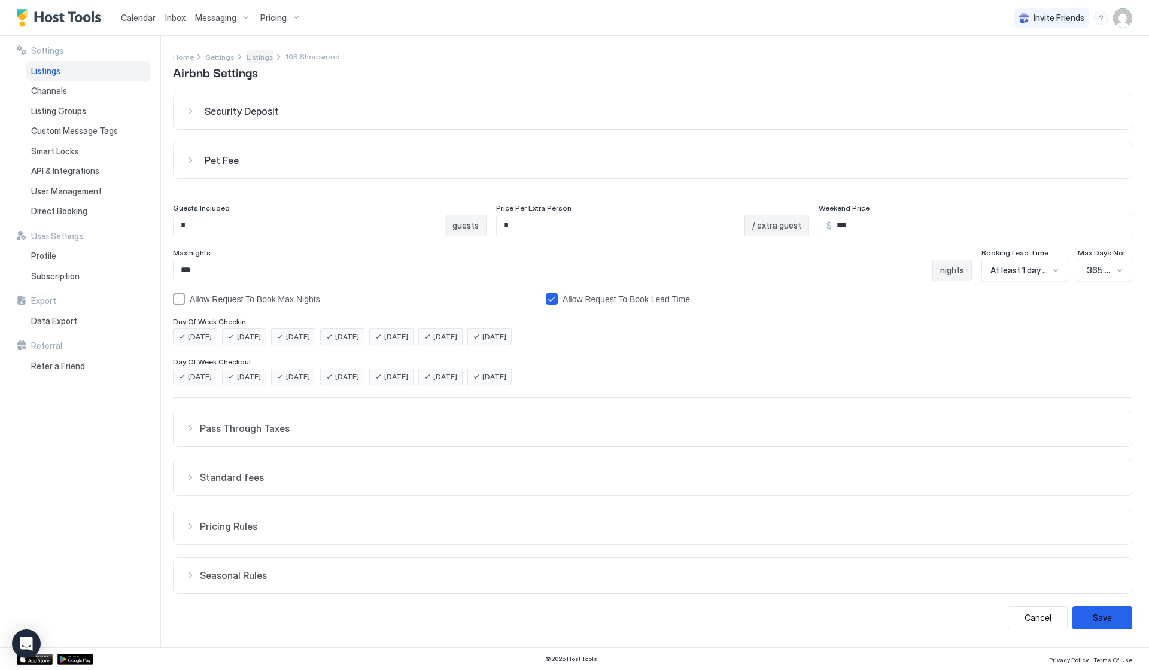
click at [248, 55] on span "Listings" at bounding box center [260, 57] width 27 height 9
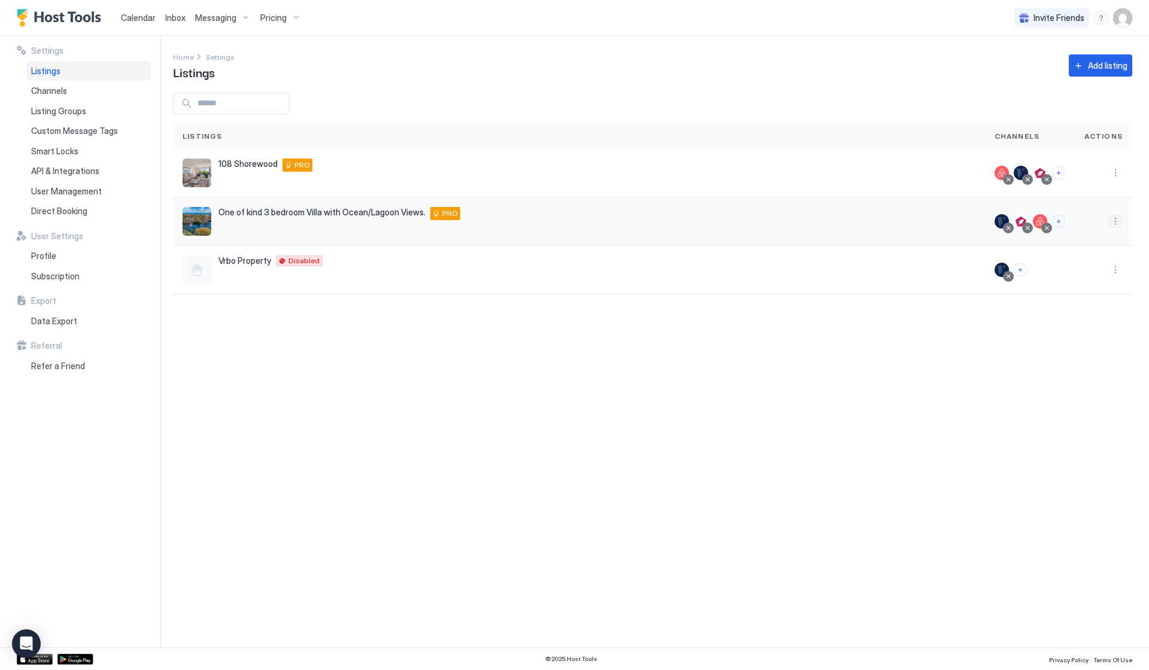
click at [1117, 217] on button "More options" at bounding box center [1116, 221] width 14 height 14
click at [1071, 318] on span "Airbnb Settings" at bounding box center [1087, 315] width 53 height 9
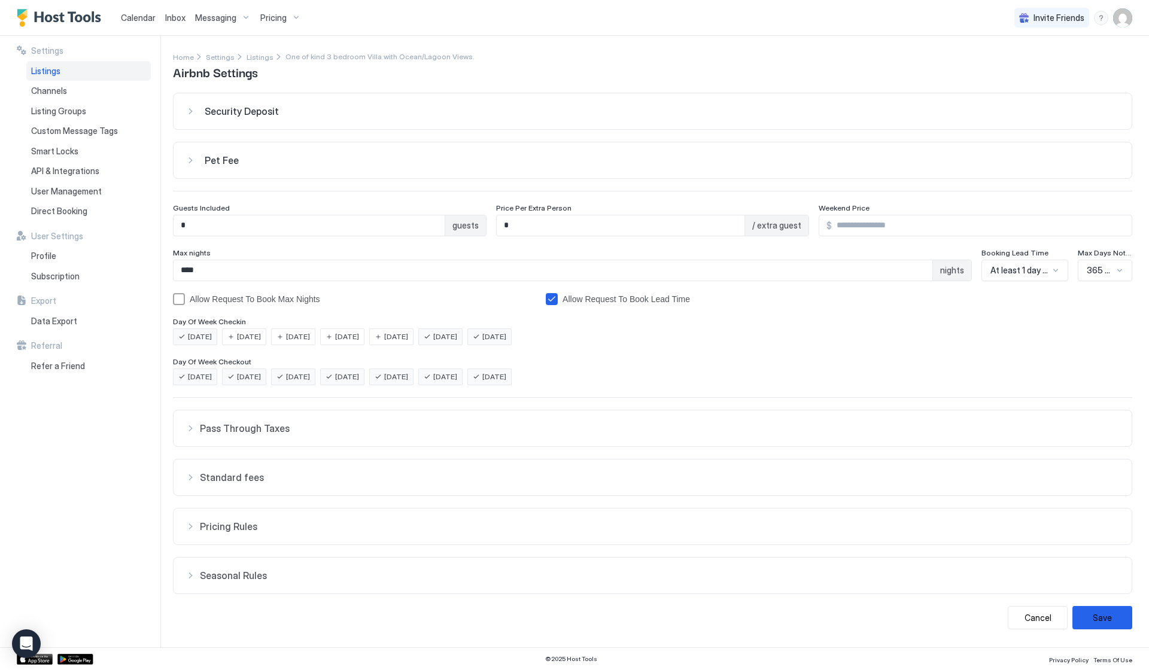
click at [234, 339] on div "[DATE]" at bounding box center [244, 337] width 44 height 17
click at [296, 341] on span "[DATE]" at bounding box center [298, 337] width 24 height 11
click at [359, 341] on span "[DATE]" at bounding box center [347, 337] width 24 height 11
click at [408, 341] on span "[DATE]" at bounding box center [396, 337] width 24 height 11
click at [1093, 612] on button "Save" at bounding box center [1103, 617] width 60 height 23
